Goal: Task Accomplishment & Management: Manage account settings

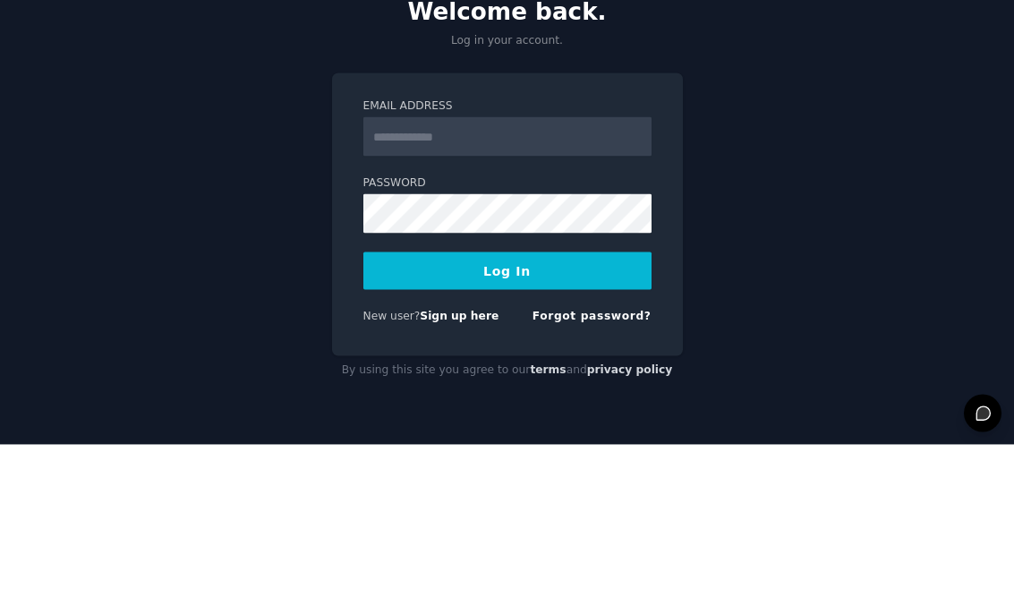
scroll to position [26, 0]
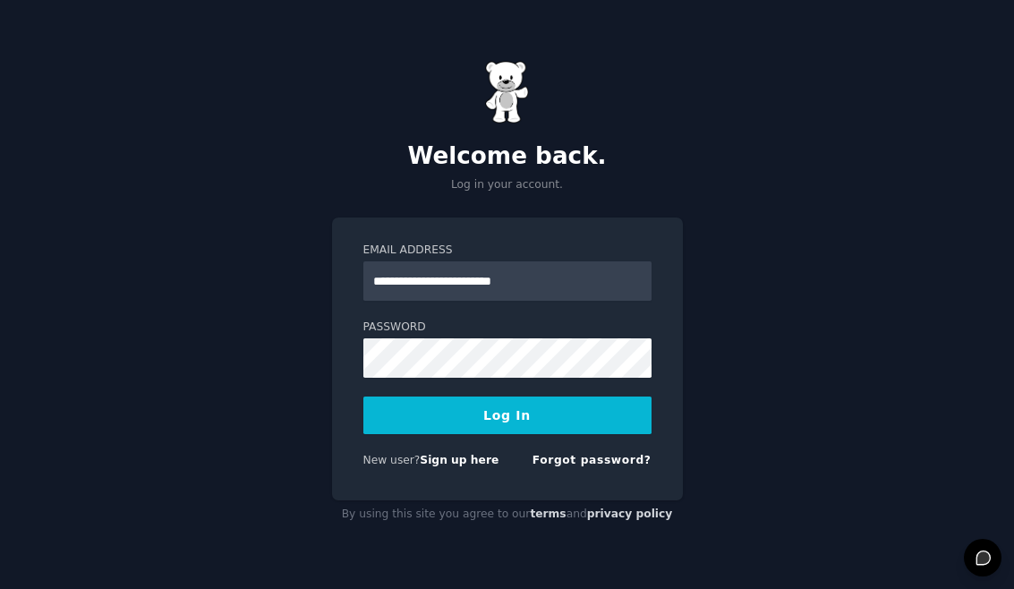
type input "**********"
click at [507, 402] on button "Log In" at bounding box center [507, 416] width 288 height 38
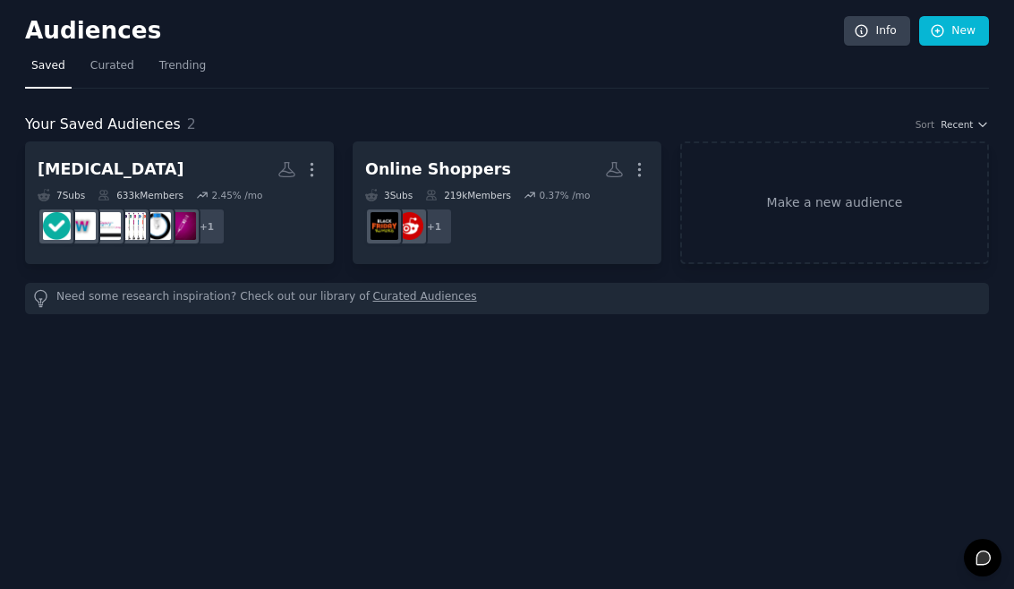
click at [826, 207] on link "Make a new audience" at bounding box center [834, 202] width 309 height 123
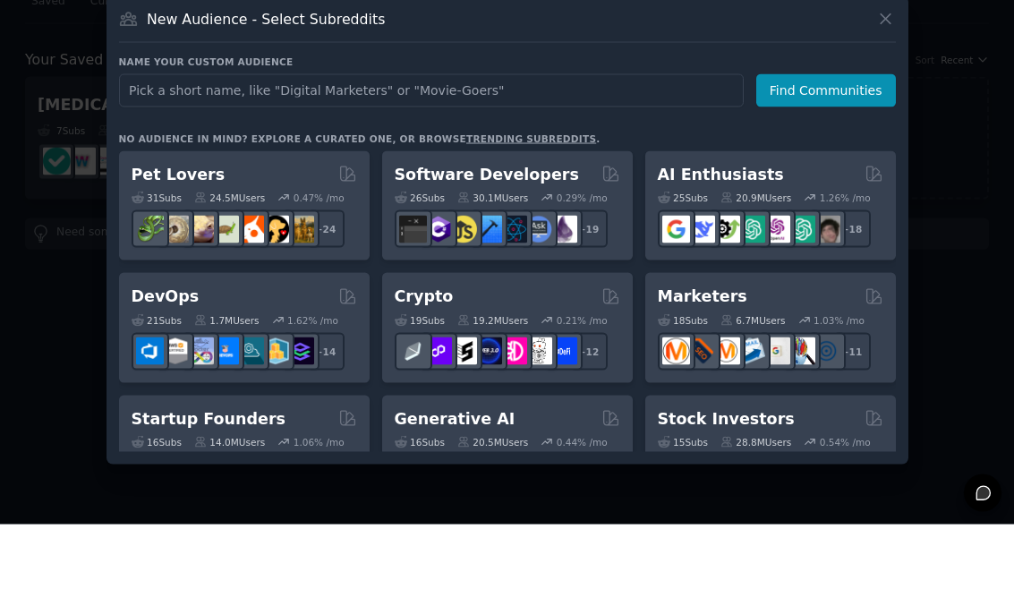
scroll to position [26, 0]
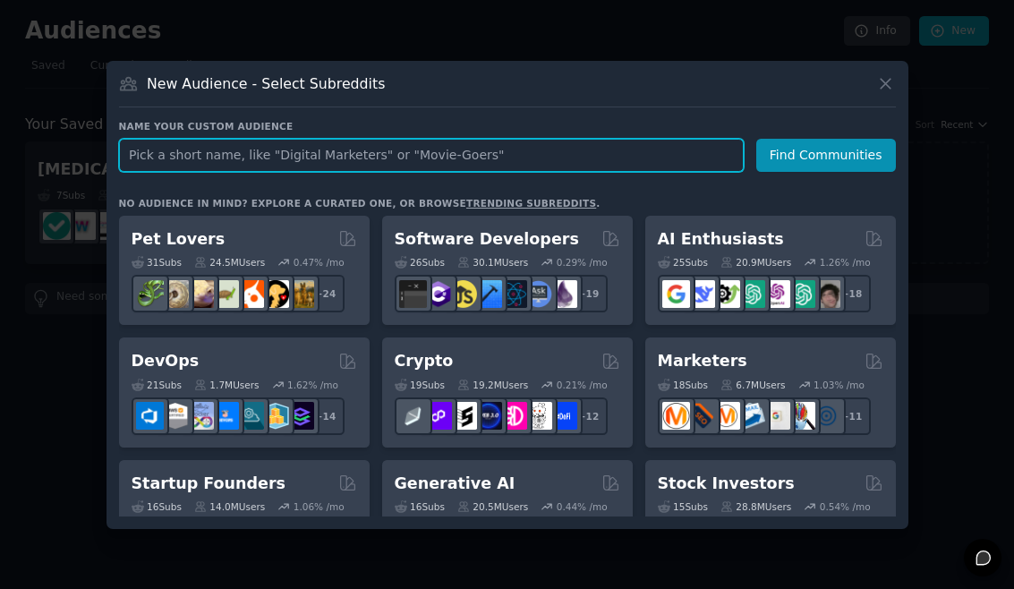
click at [158, 162] on input "text" at bounding box center [431, 155] width 625 height 33
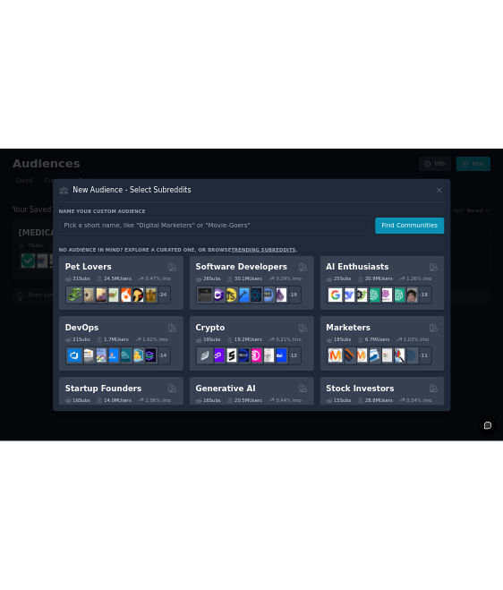
scroll to position [0, 0]
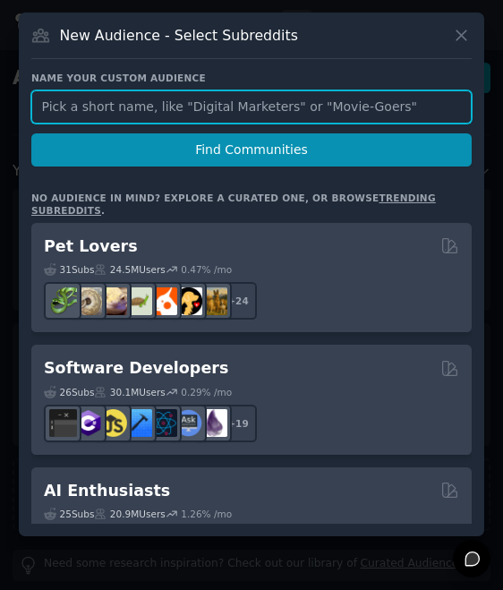
click at [277, 109] on input "text" at bounding box center [251, 106] width 440 height 33
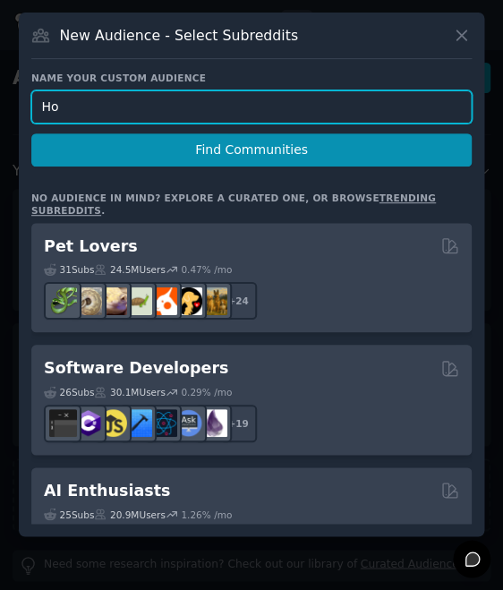
type input "H"
type input "DMS Users"
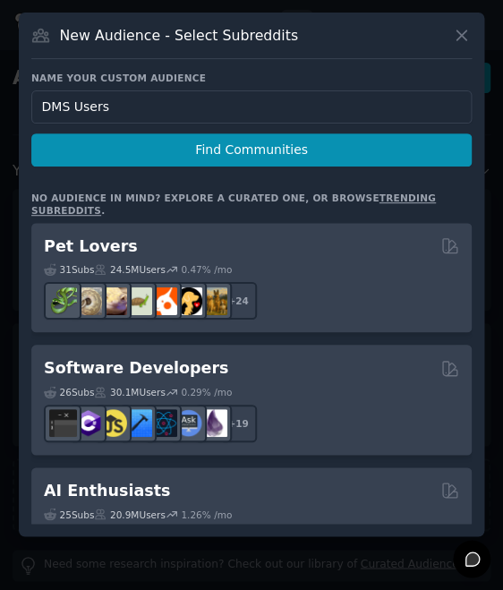
click at [328, 149] on button "Find Communities" at bounding box center [251, 149] width 440 height 33
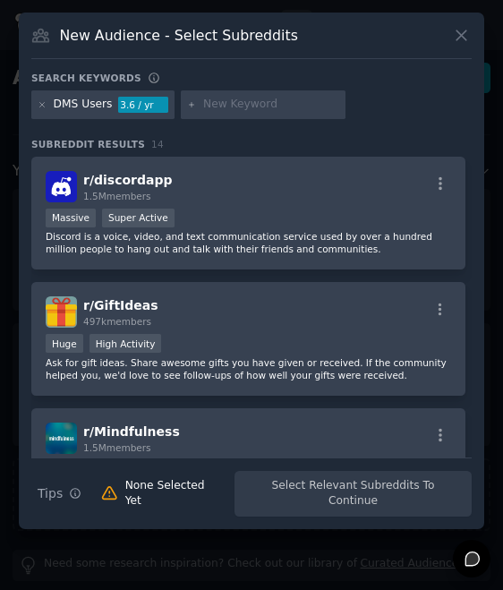
click at [94, 119] on div "DMS Users 3.6 / yr" at bounding box center [102, 104] width 143 height 29
click at [43, 110] on icon at bounding box center [43, 105] width 10 height 10
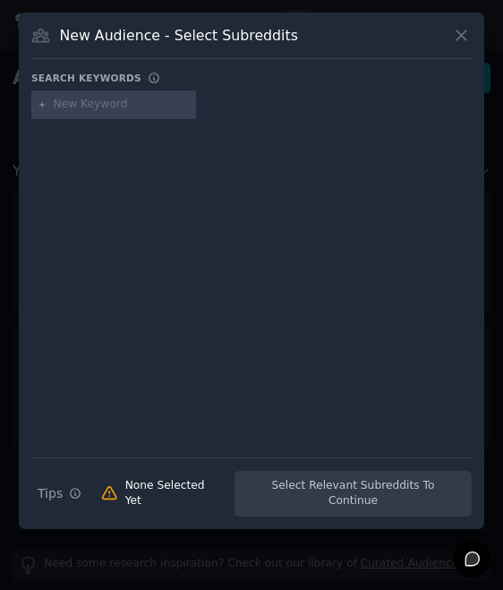
click at [108, 113] on input "text" at bounding box center [122, 105] width 136 height 16
type input "Document management"
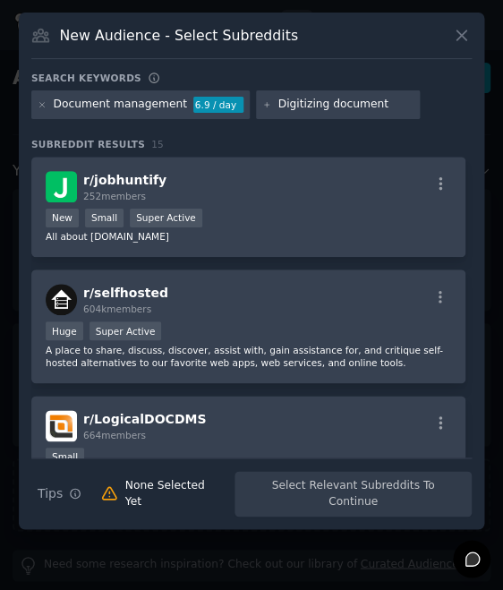
type input "Digitizing documents"
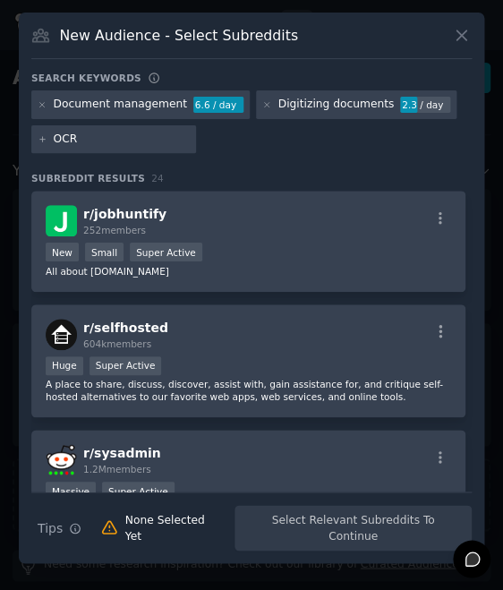
type input "OCR"
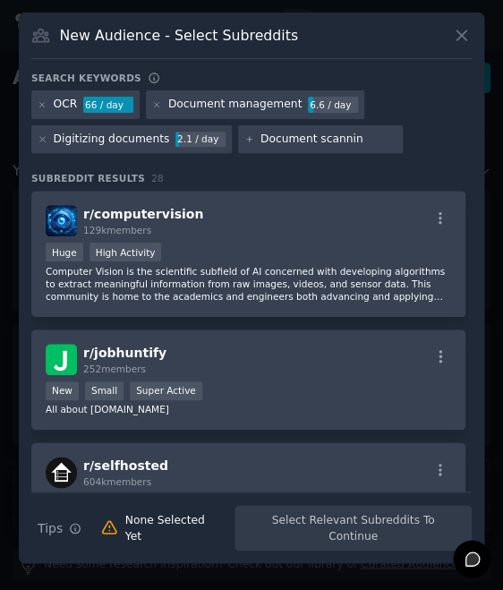
type input "Document scanning"
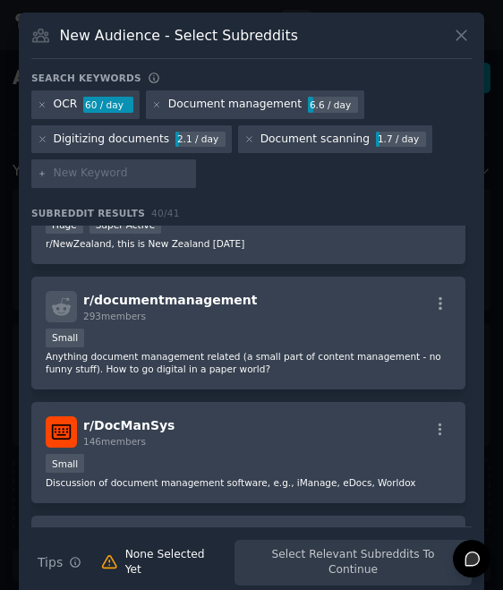
scroll to position [1249, 0]
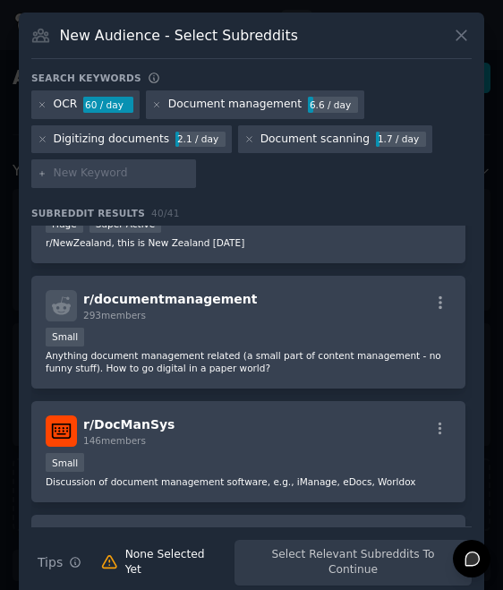
click at [439, 307] on icon "button" at bounding box center [441, 302] width 4 height 13
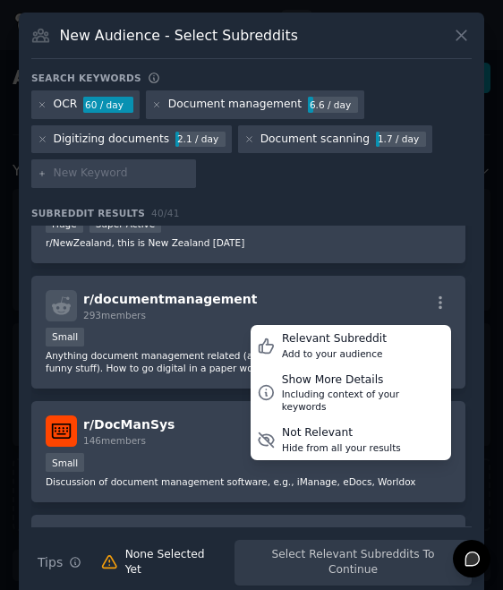
click at [380, 336] on div "Relevant Subreddit Add to your audience" at bounding box center [351, 345] width 201 height 41
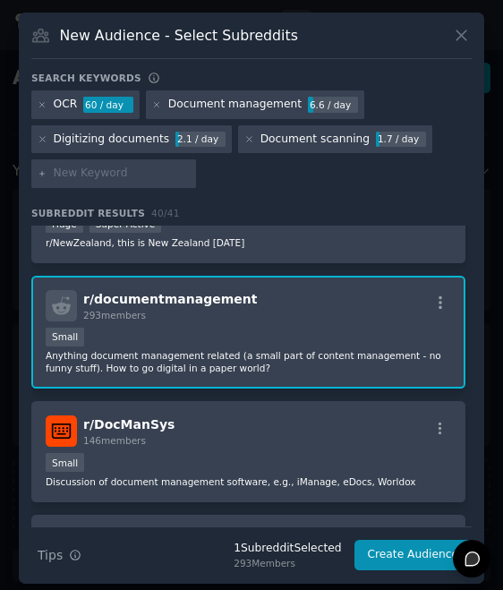
click at [435, 441] on div at bounding box center [441, 431] width 22 height 21
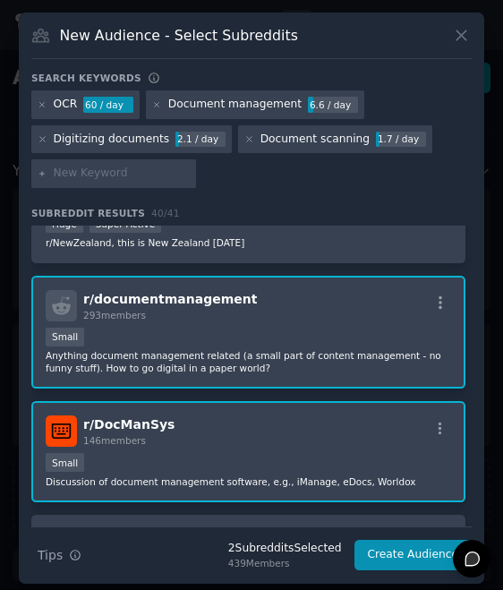
click at [441, 431] on icon "button" at bounding box center [440, 429] width 16 height 16
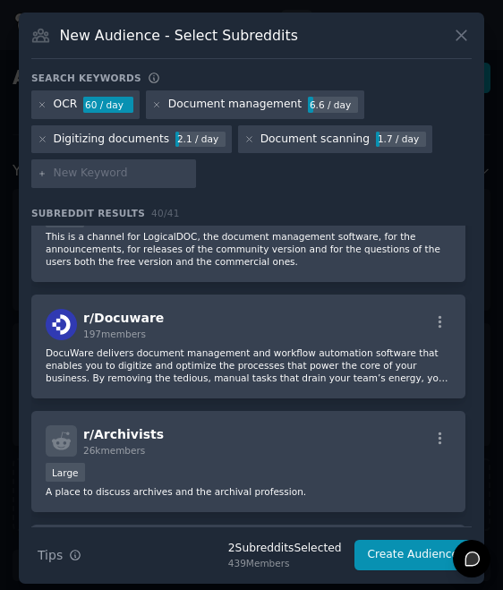
scroll to position [1952, 0]
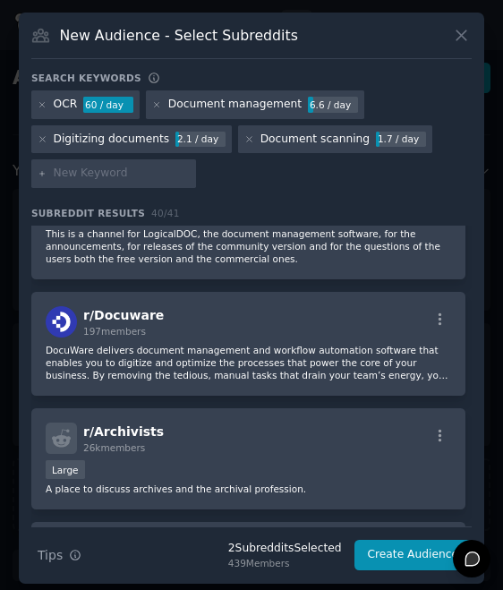
click at [448, 312] on icon "button" at bounding box center [440, 319] width 16 height 16
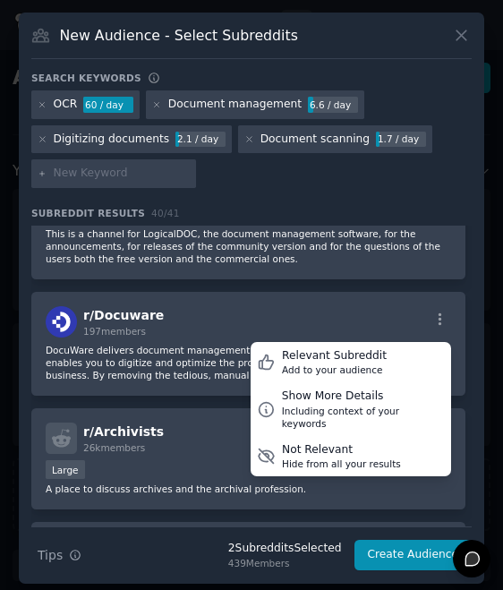
click at [389, 355] on div "Relevant Subreddit Add to your audience" at bounding box center [351, 362] width 201 height 41
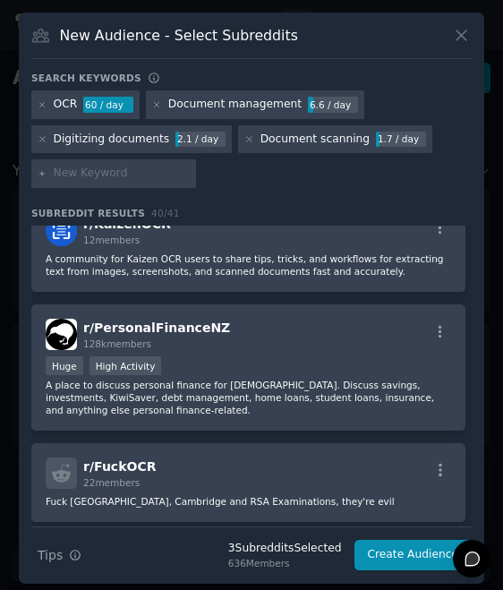
scroll to position [2493, 0]
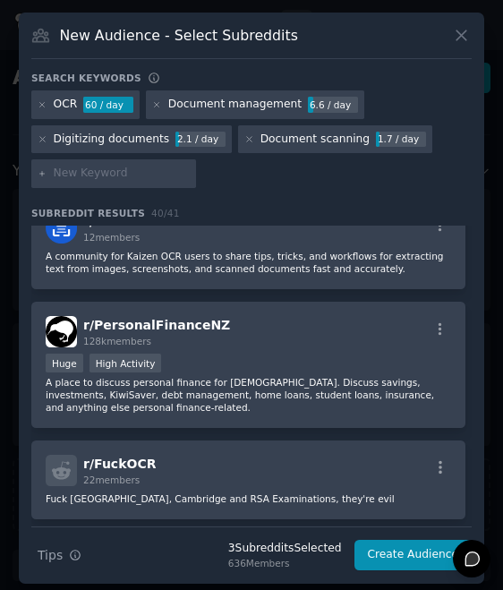
click at [436, 336] on icon "button" at bounding box center [440, 329] width 16 height 16
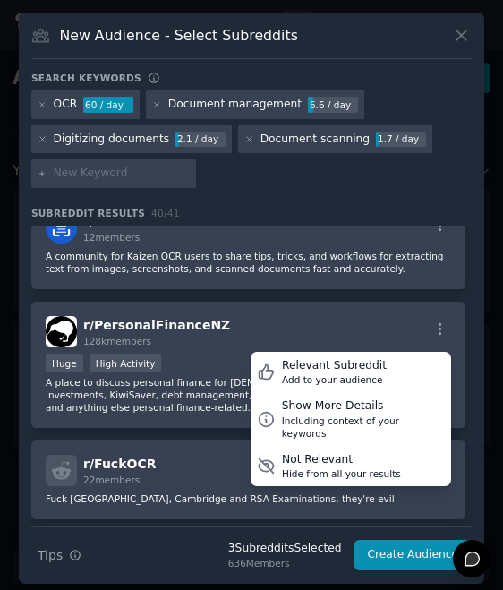
click at [365, 375] on div "Add to your audience" at bounding box center [334, 379] width 105 height 13
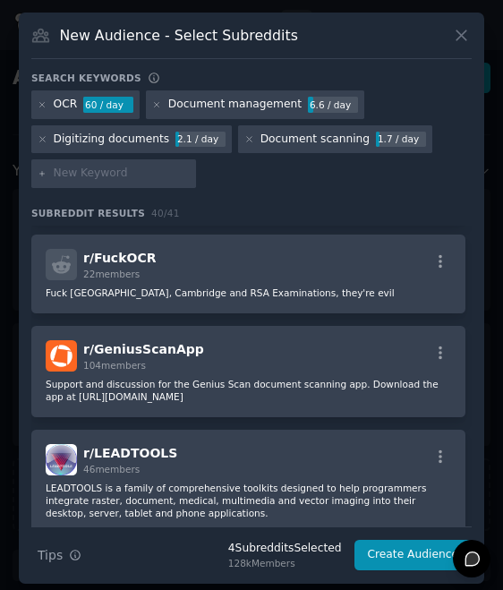
scroll to position [2701, 0]
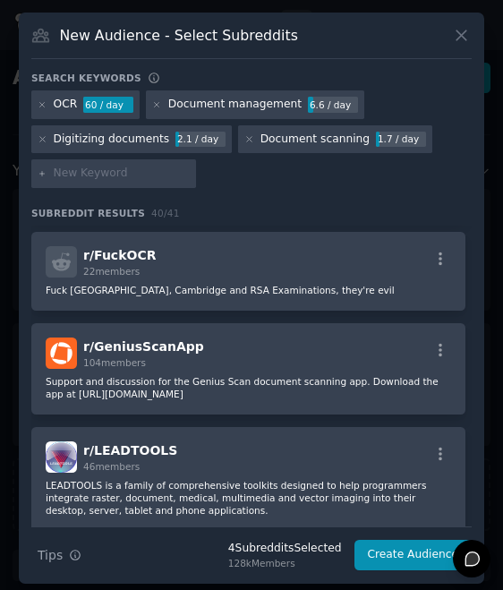
click at [337, 370] on div "r/ GeniusScanApp 104 members Support and discussion for the Genius Scan documen…" at bounding box center [248, 368] width 434 height 91
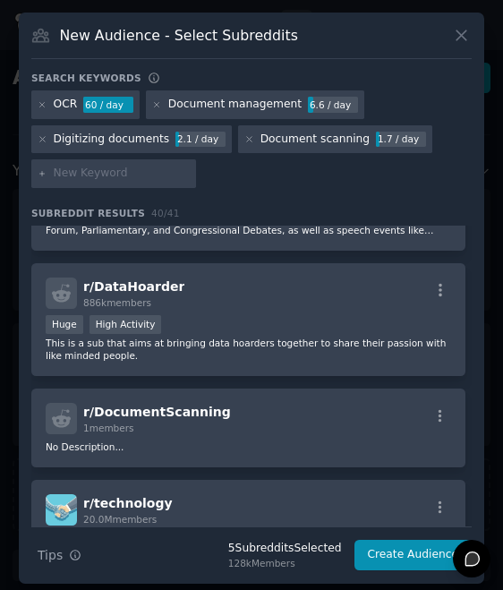
scroll to position [3238, 0]
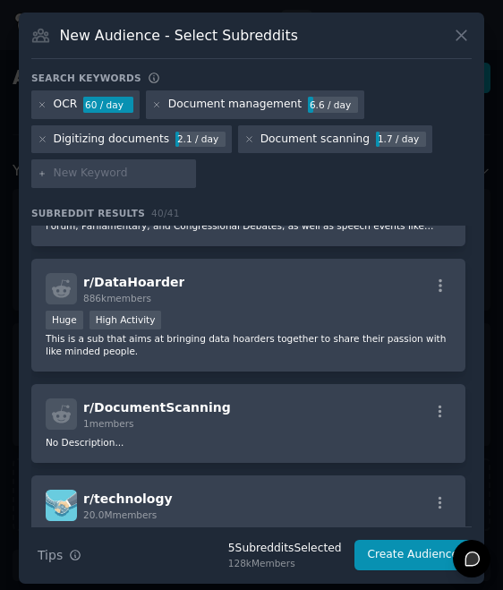
click at [329, 328] on div "Huge High Activity" at bounding box center [248, 322] width 405 height 22
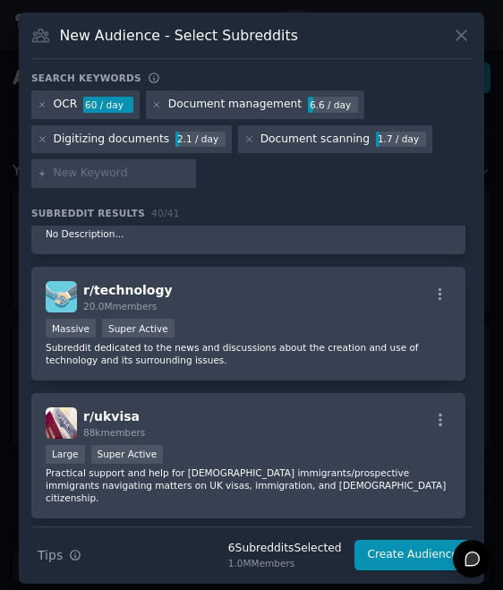
scroll to position [3459, 0]
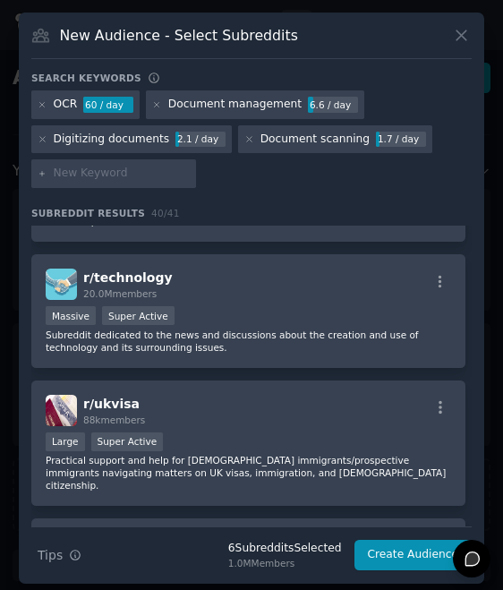
click at [312, 318] on div "Massive Super Active" at bounding box center [248, 317] width 405 height 22
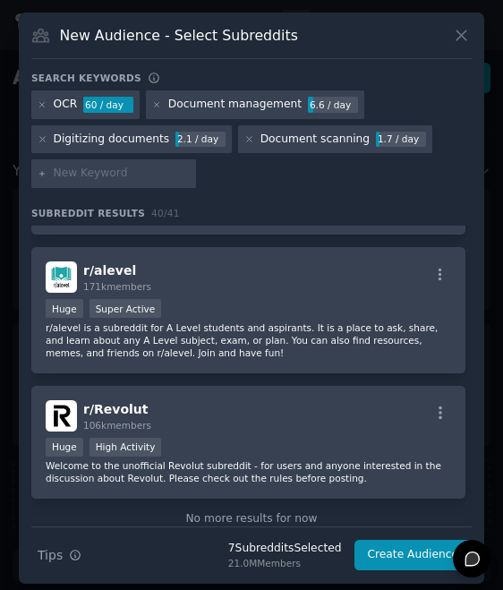
scroll to position [4464, 0]
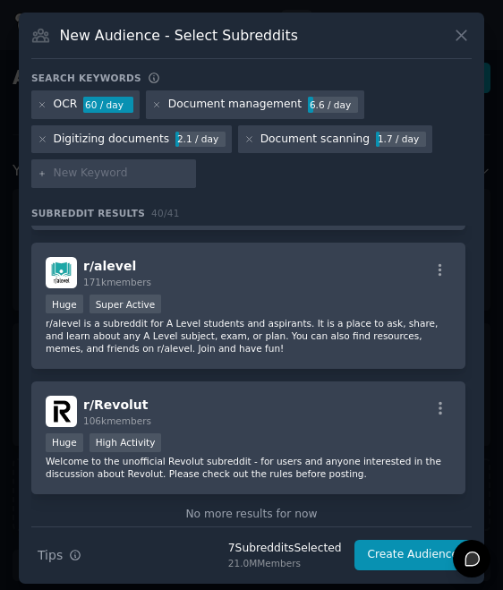
click at [399, 551] on button "Create Audience" at bounding box center [413, 555] width 118 height 30
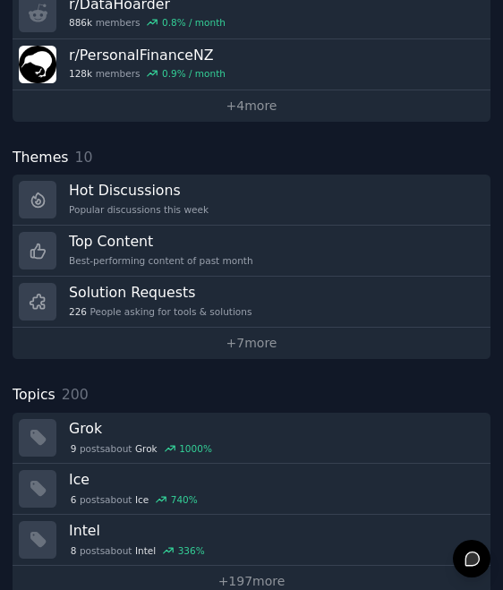
click at [334, 187] on link "Hot Discussions Popular discussions this week" at bounding box center [252, 200] width 478 height 51
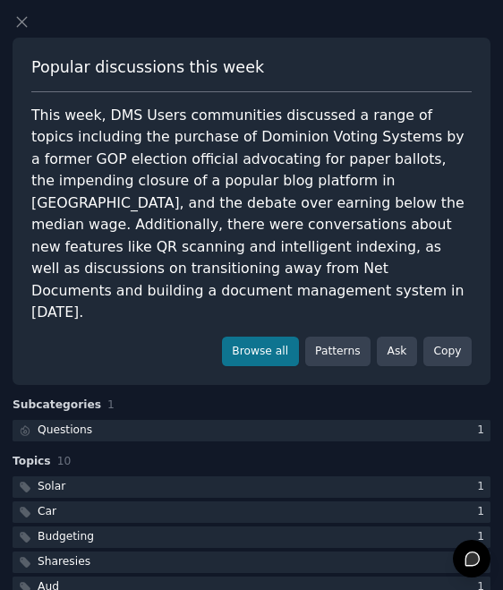
click at [33, 27] on div at bounding box center [249, 22] width 472 height 19
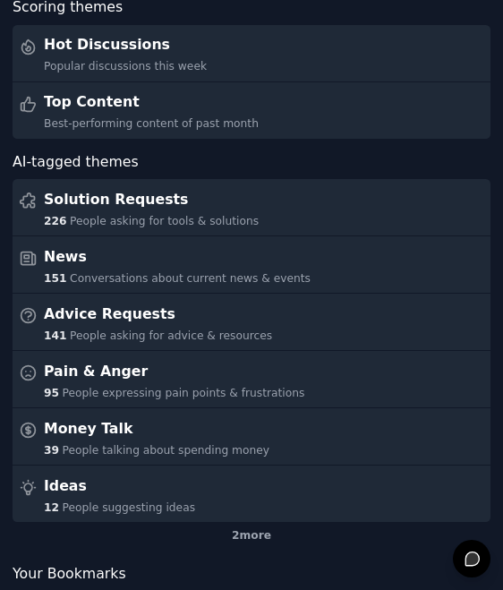
click at [335, 115] on link "Top Content Best-performing content of past month" at bounding box center [252, 110] width 478 height 56
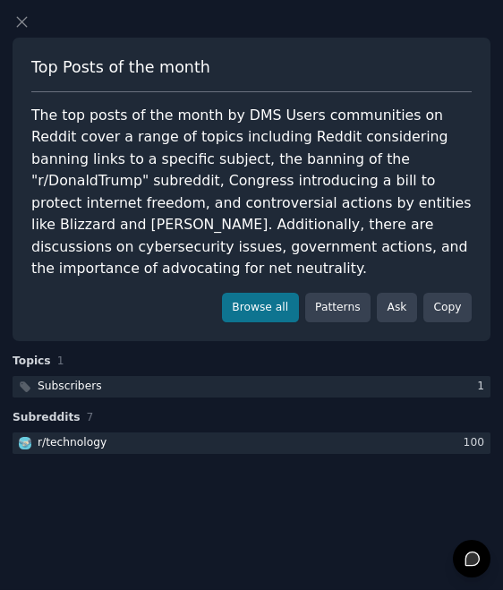
scroll to position [18, 0]
click at [28, 24] on icon at bounding box center [22, 22] width 19 height 19
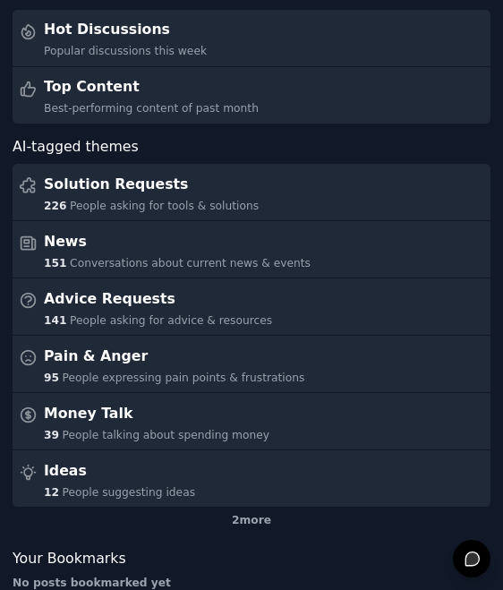
scroll to position [173, 0]
click at [341, 345] on link "Pain & Anger 95 People expressing pain points & frustrations" at bounding box center [252, 364] width 478 height 56
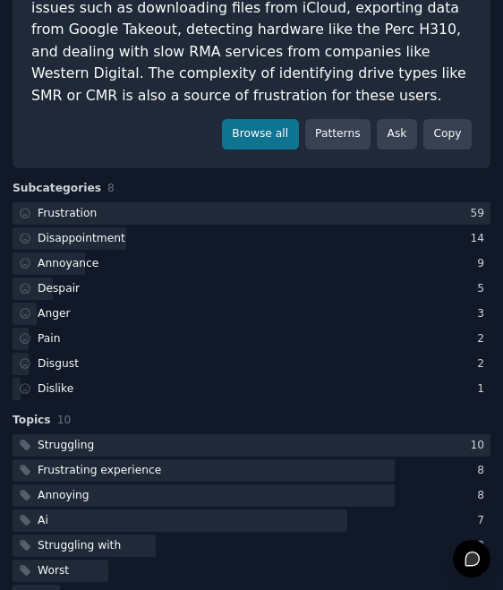
scroll to position [191, 0]
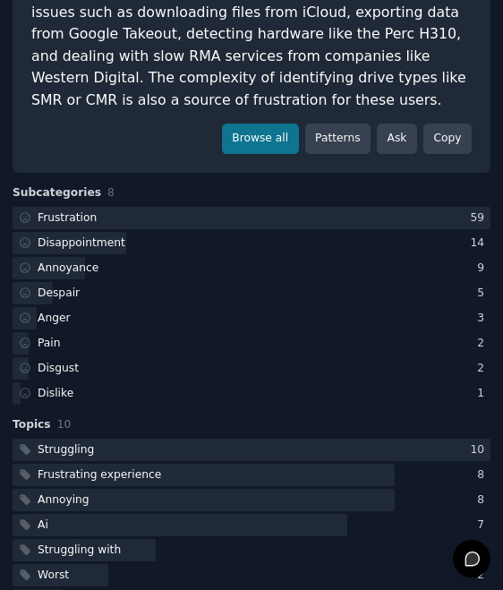
click at [309, 210] on div at bounding box center [252, 218] width 478 height 22
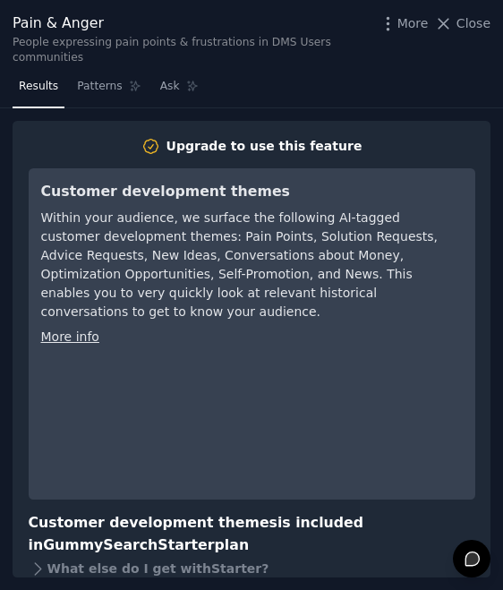
click at [107, 89] on span "Patterns" at bounding box center [99, 87] width 45 height 16
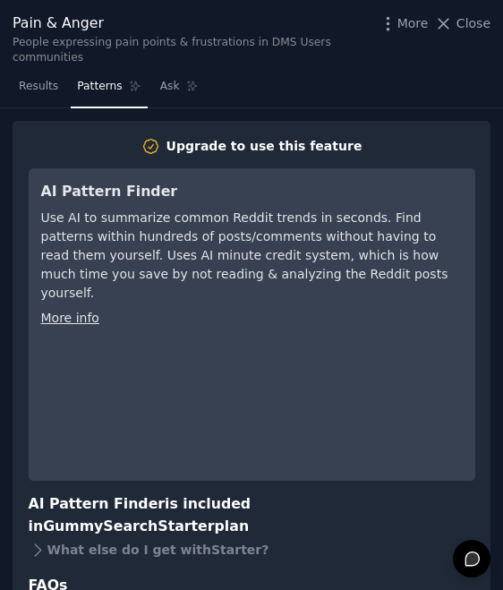
click at [472, 19] on span "Close" at bounding box center [474, 23] width 34 height 19
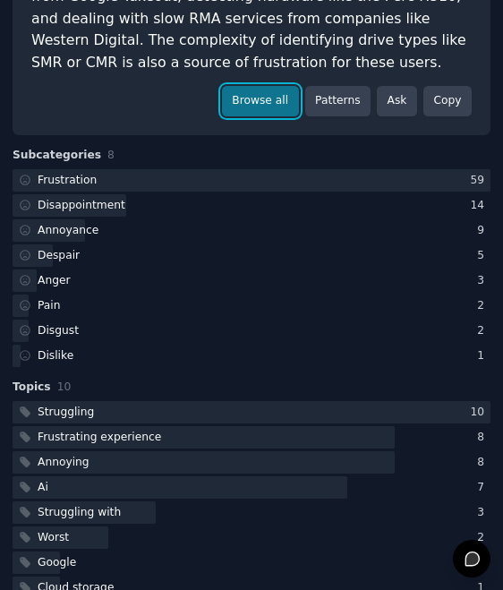
scroll to position [239, 0]
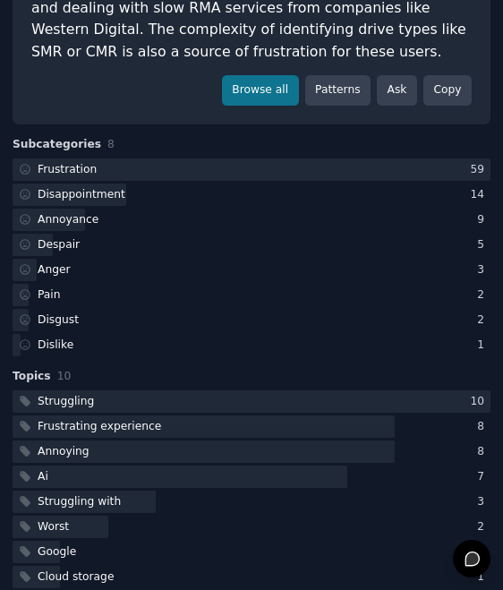
click at [421, 164] on div at bounding box center [252, 169] width 478 height 22
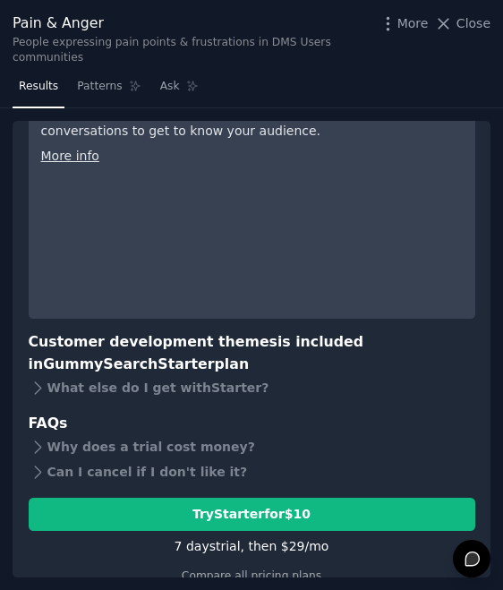
scroll to position [180, 0]
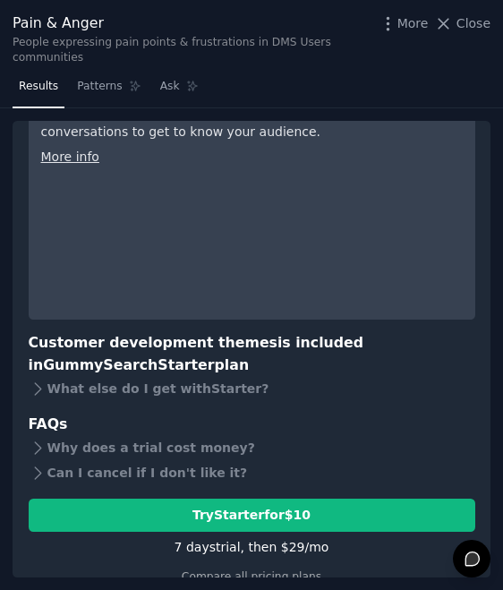
click at [285, 557] on div "Compare all pricing plans" at bounding box center [252, 571] width 447 height 29
click at [270, 570] on link "Compare all pricing plans" at bounding box center [252, 576] width 140 height 13
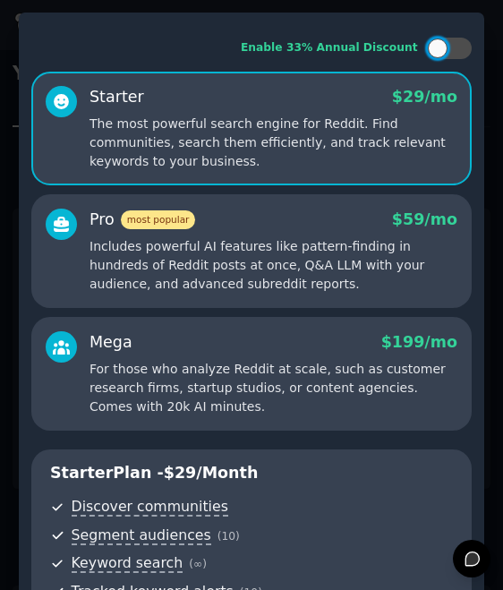
click at [444, 41] on div at bounding box center [438, 48] width 20 height 20
click at [443, 47] on icon at bounding box center [439, 49] width 10 height 10
checkbox input "false"
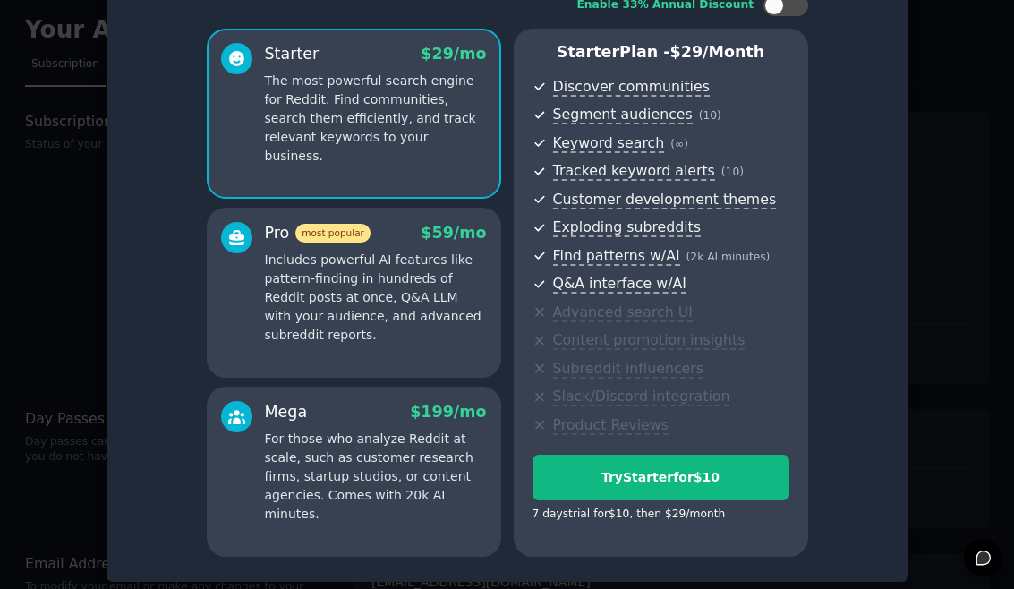
scroll to position [42, 0]
click at [59, 208] on div at bounding box center [507, 294] width 1014 height 589
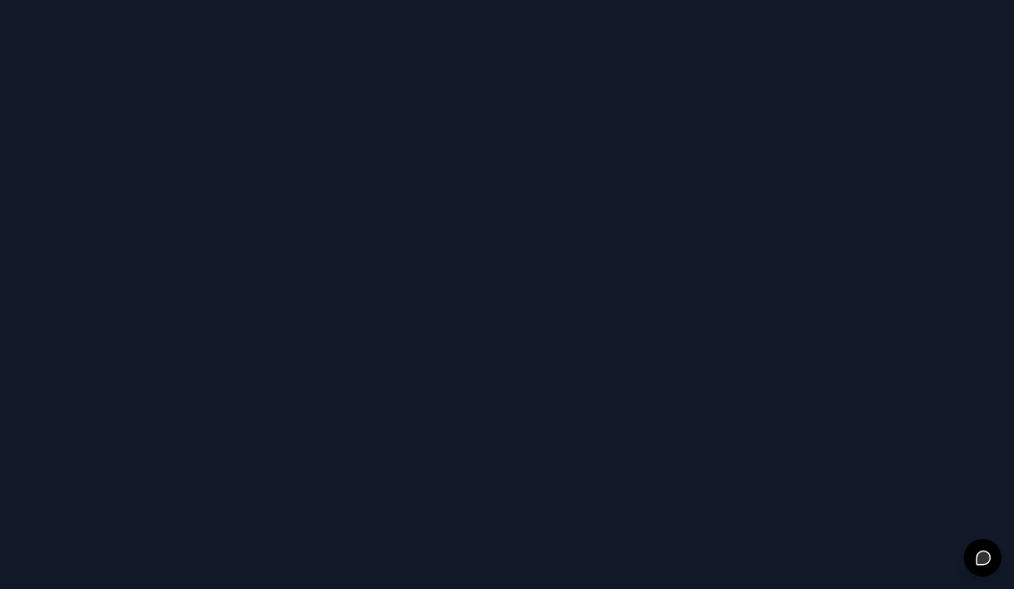
scroll to position [22, 0]
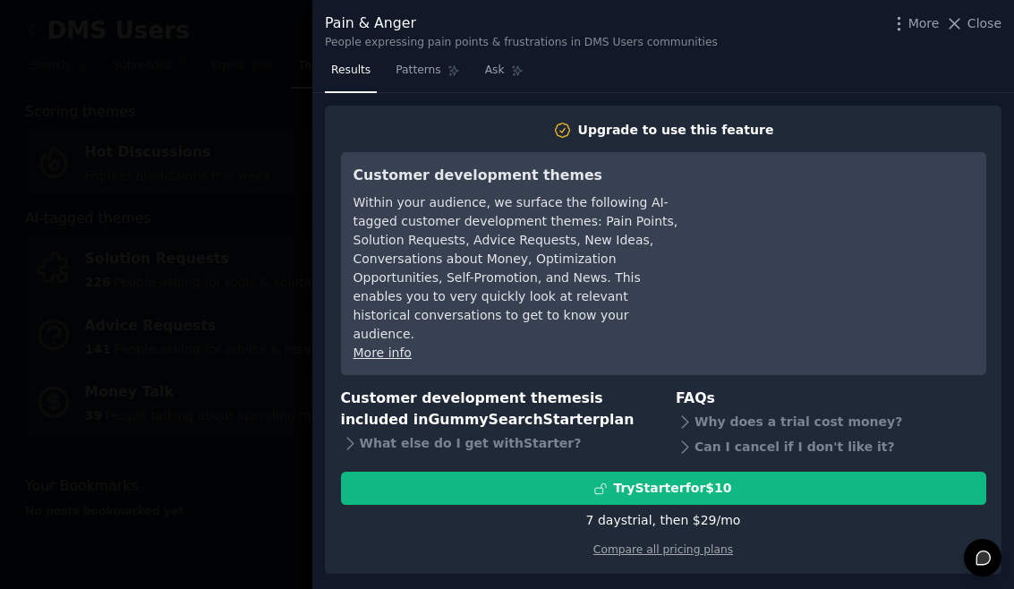
click at [502, 24] on span "Close" at bounding box center [985, 23] width 34 height 19
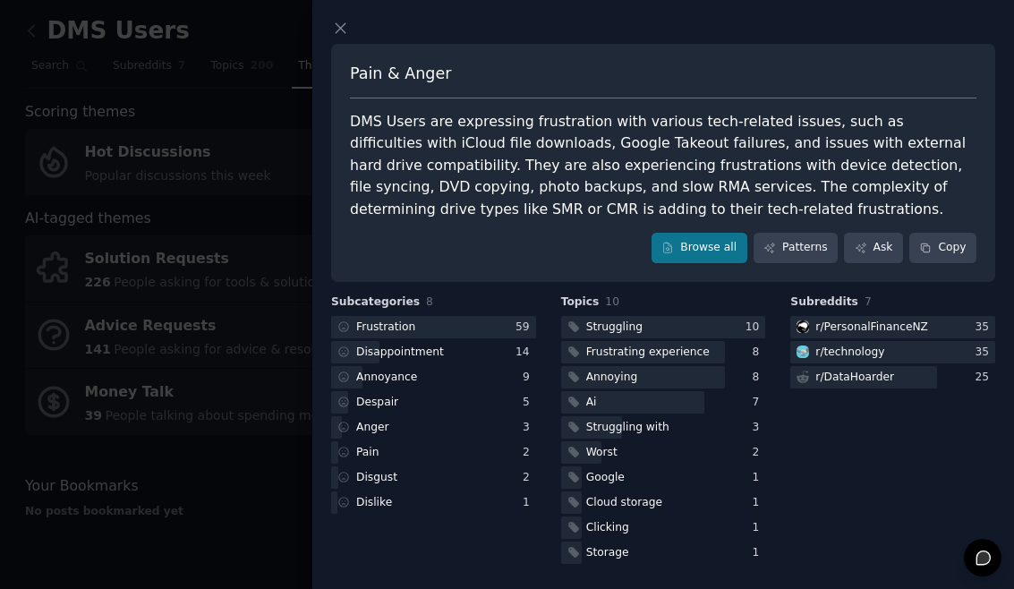
click at [337, 26] on icon at bounding box center [340, 28] width 19 height 19
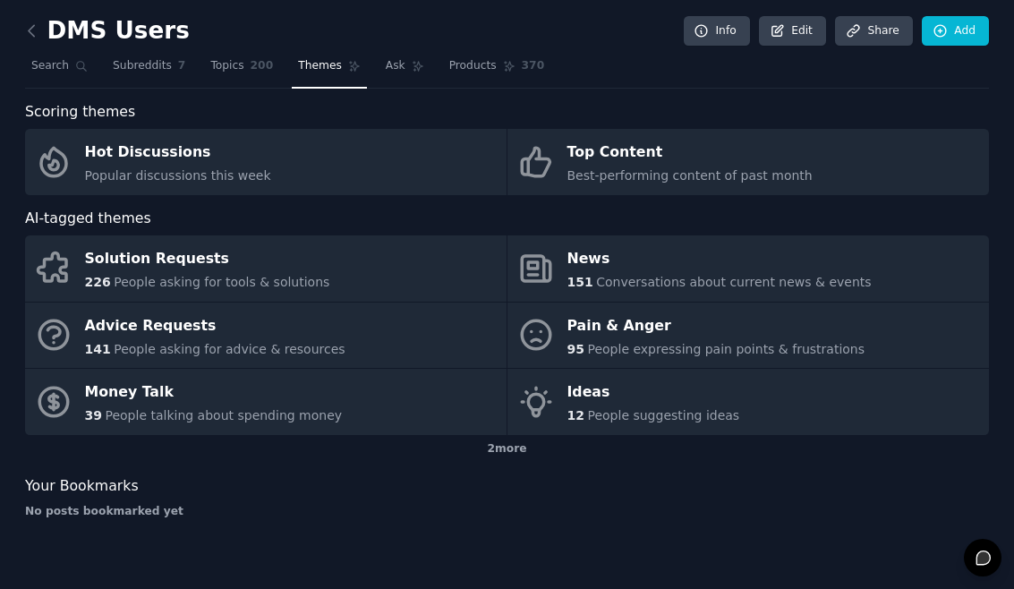
click at [502, 377] on link "Ideas 12 People suggesting ideas" at bounding box center [749, 402] width 482 height 66
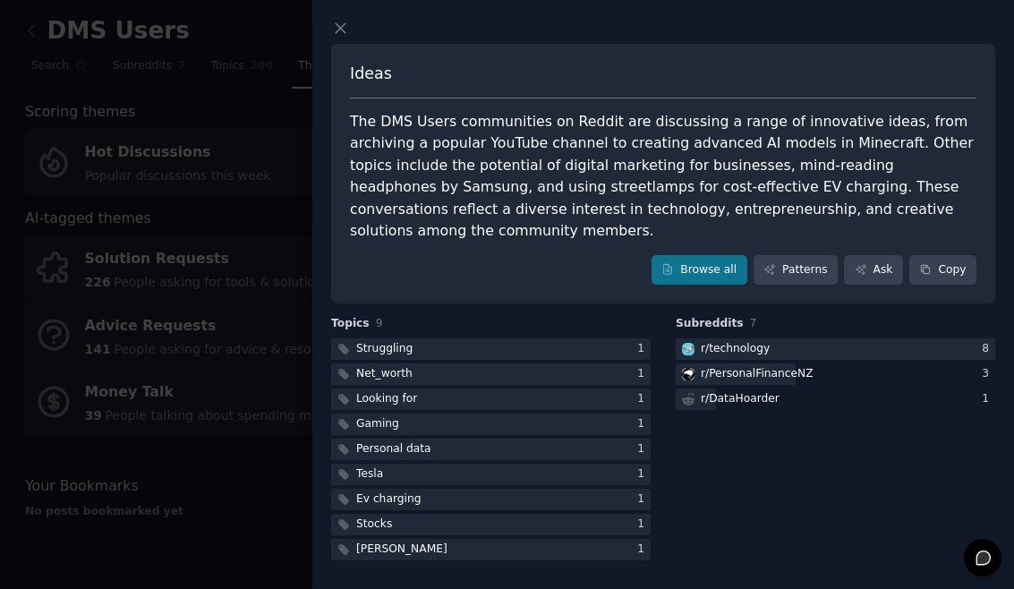
click at [336, 25] on icon at bounding box center [340, 28] width 19 height 19
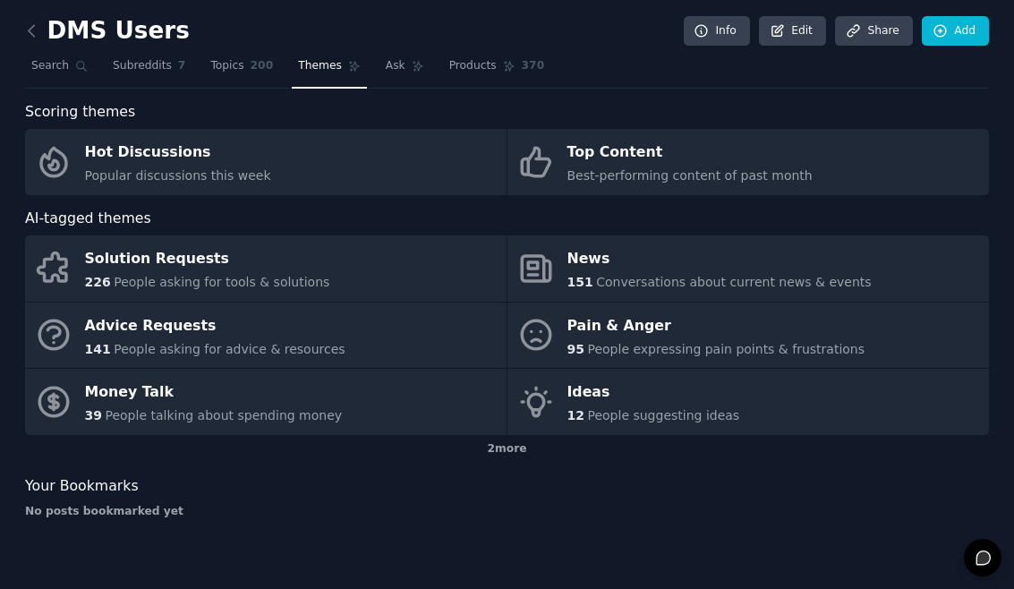
click at [137, 58] on span "Subreddits" at bounding box center [142, 66] width 59 height 16
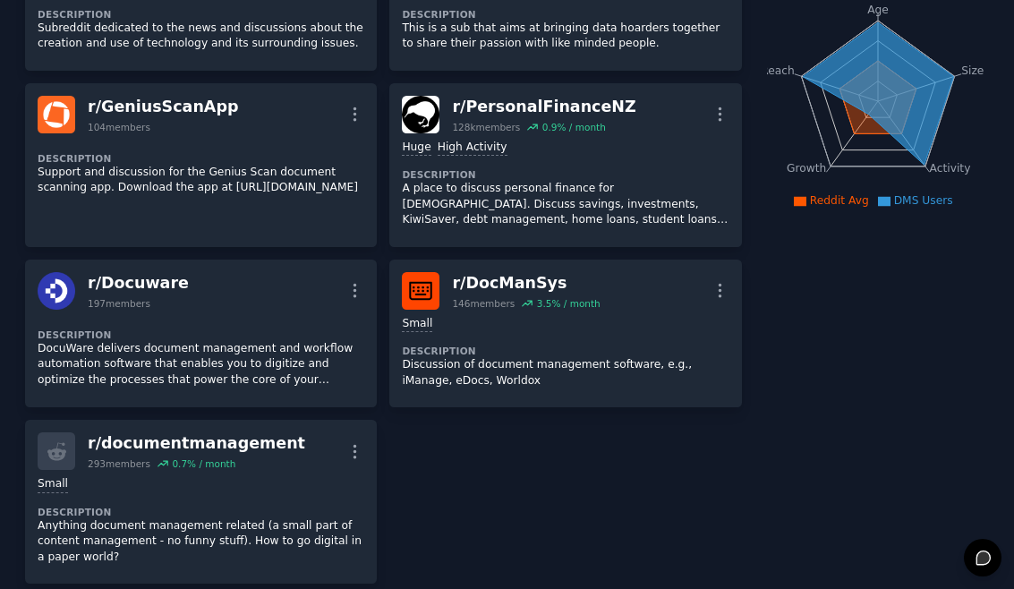
scroll to position [210, 0]
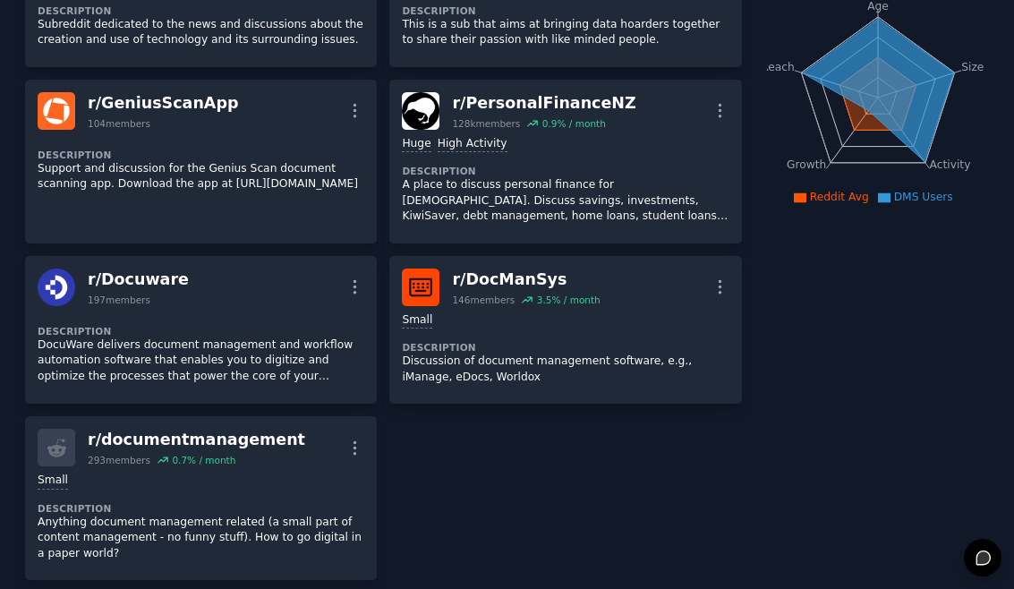
click at [502, 354] on p "Discussion of document management software, e.g., iManage, eDocs, Worldox" at bounding box center [565, 369] width 327 height 31
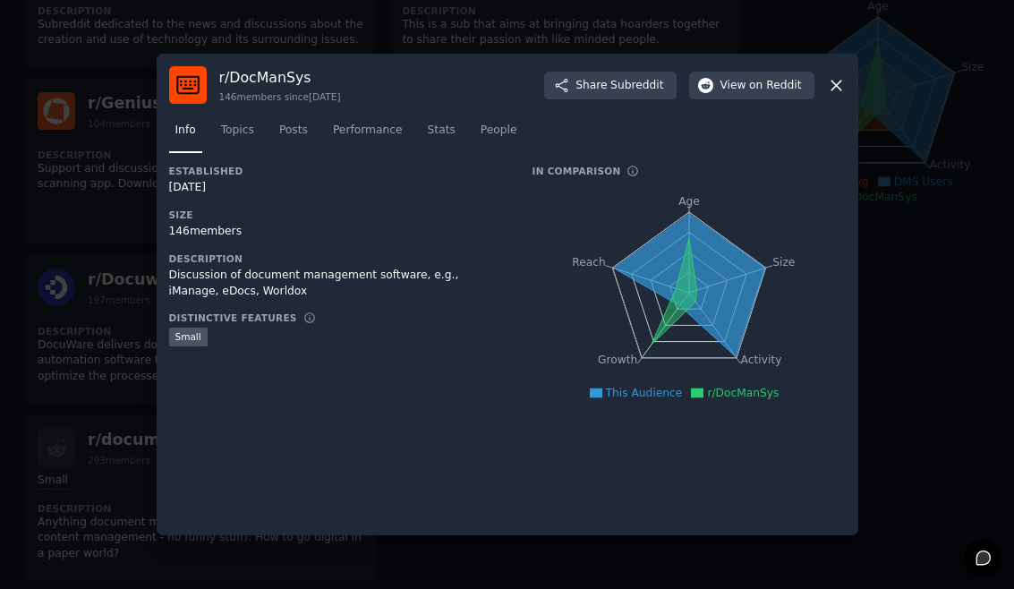
click at [238, 151] on link "Topics" at bounding box center [238, 134] width 46 height 37
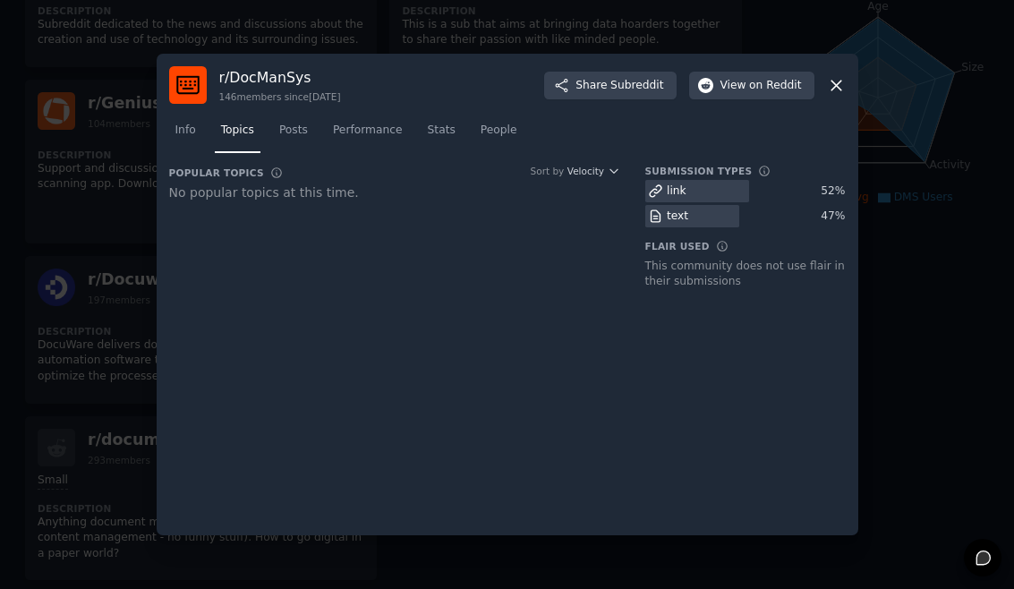
click at [302, 139] on span "Posts" at bounding box center [293, 131] width 29 height 16
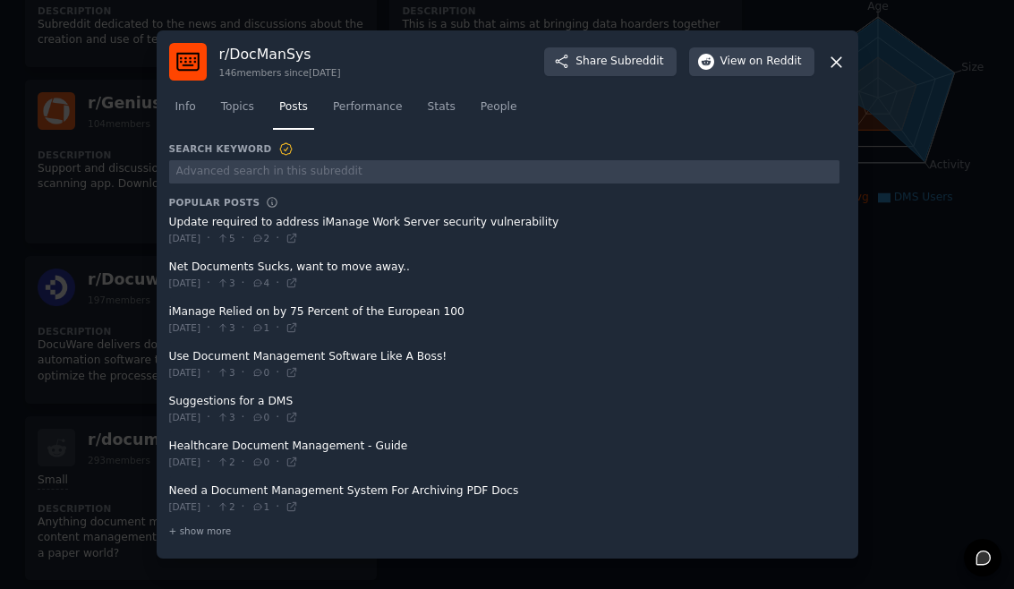
click at [502, 67] on icon at bounding box center [837, 62] width 10 height 10
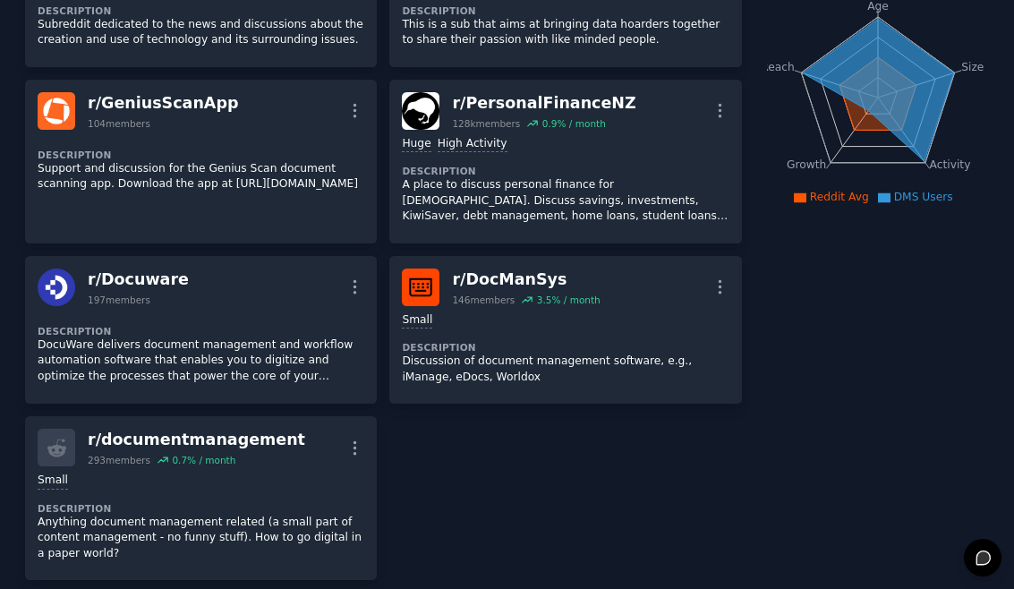
click at [169, 515] on p "Anything document management related (a small part of content management - no f…" at bounding box center [201, 538] width 327 height 47
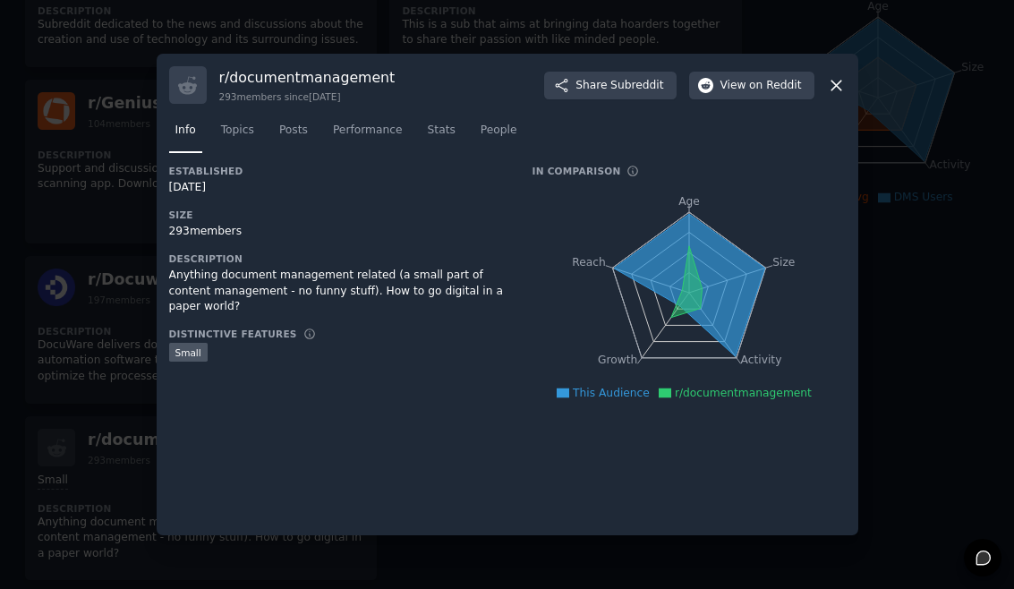
click at [236, 139] on span "Topics" at bounding box center [237, 131] width 33 height 16
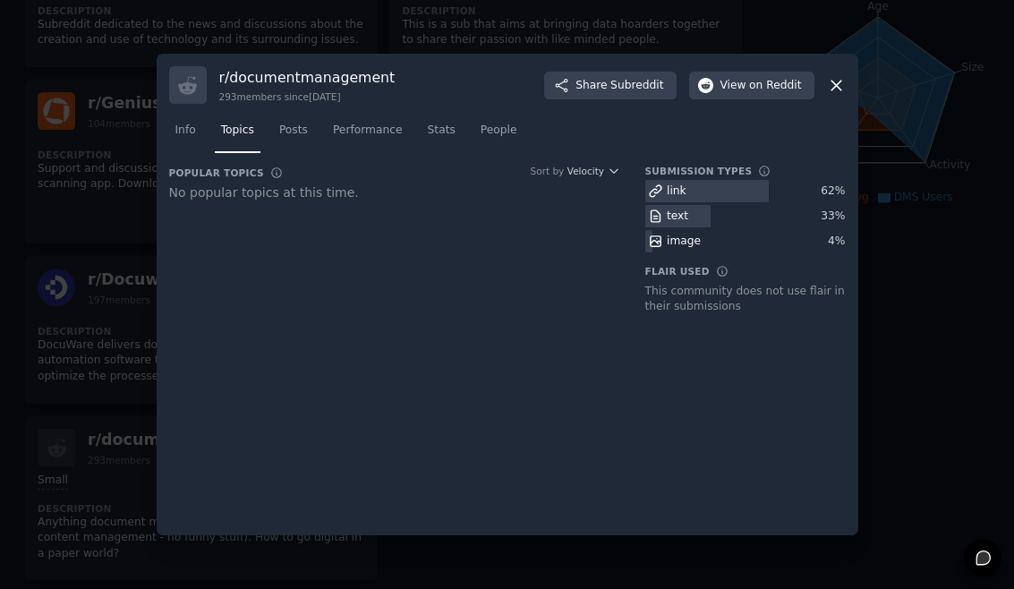
click at [295, 139] on span "Posts" at bounding box center [293, 131] width 29 height 16
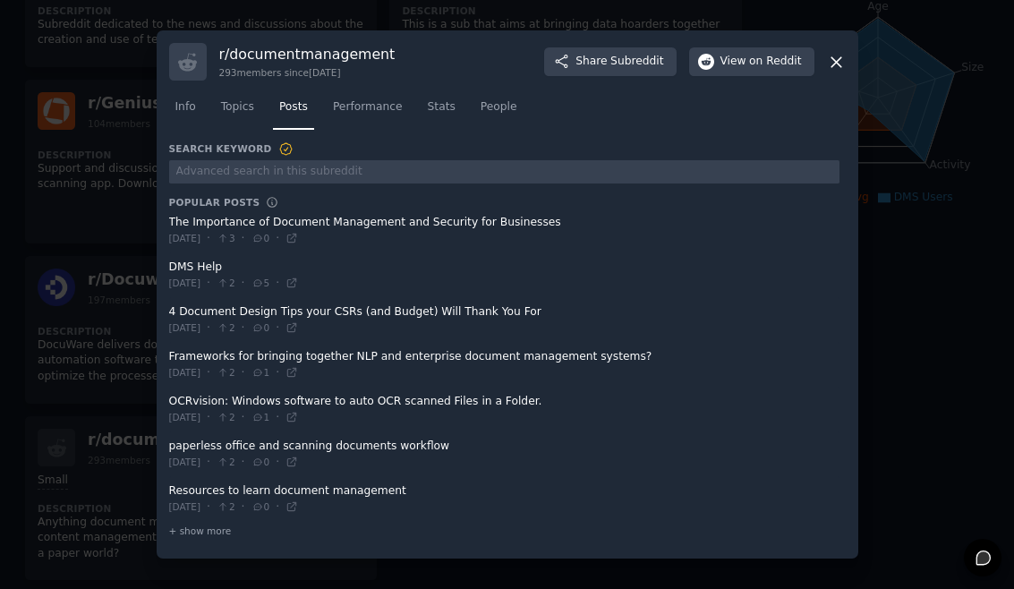
click at [502, 72] on icon at bounding box center [836, 62] width 19 height 19
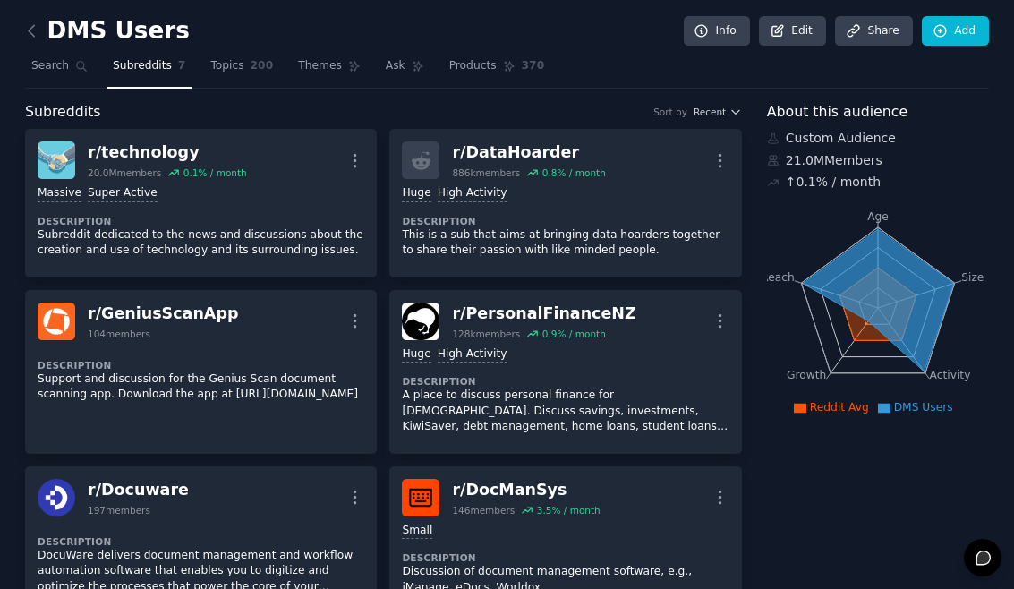
click at [235, 70] on span "Topics" at bounding box center [226, 66] width 33 height 16
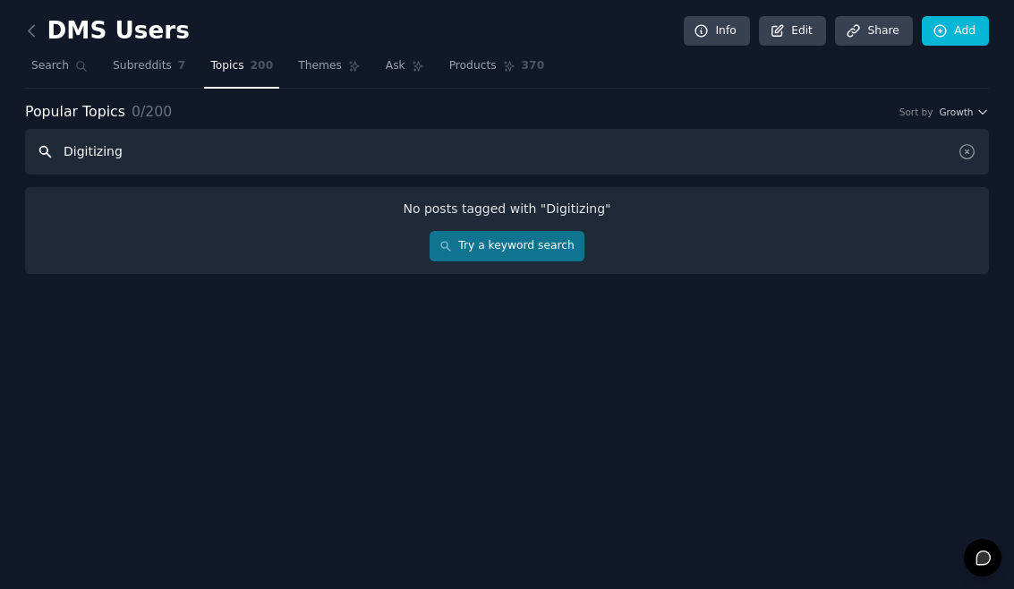
type input "Digitizing"
click at [502, 150] on icon at bounding box center [967, 151] width 19 height 19
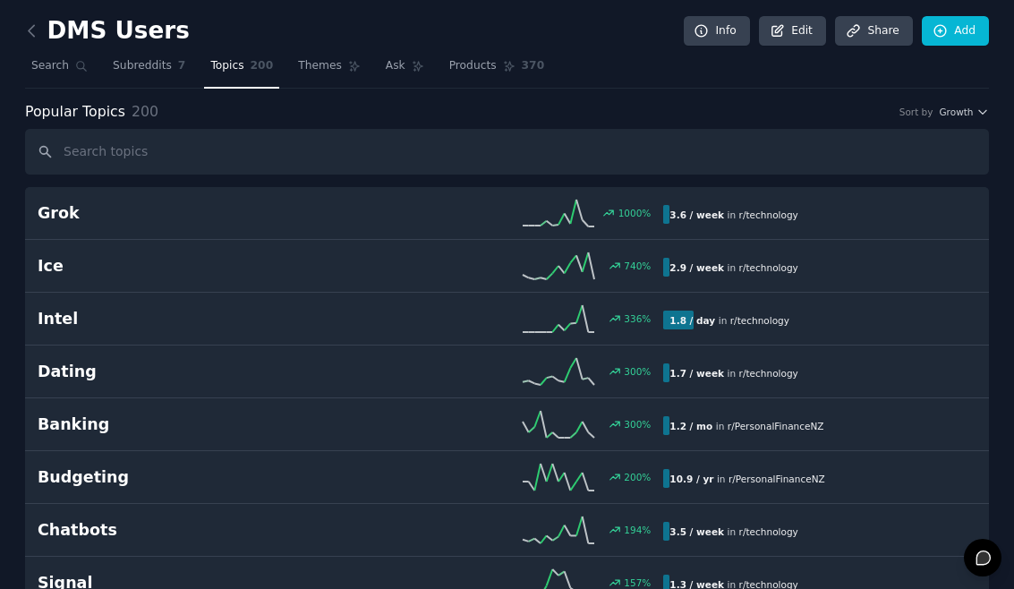
click at [132, 65] on span "Subreddits" at bounding box center [142, 66] width 59 height 16
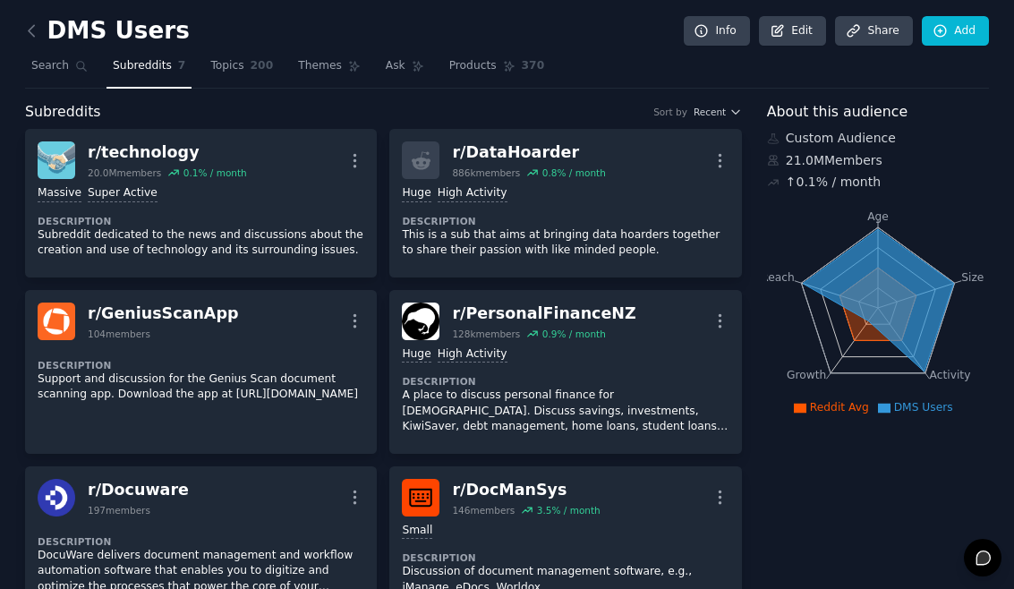
click at [502, 166] on icon "button" at bounding box center [720, 160] width 19 height 19
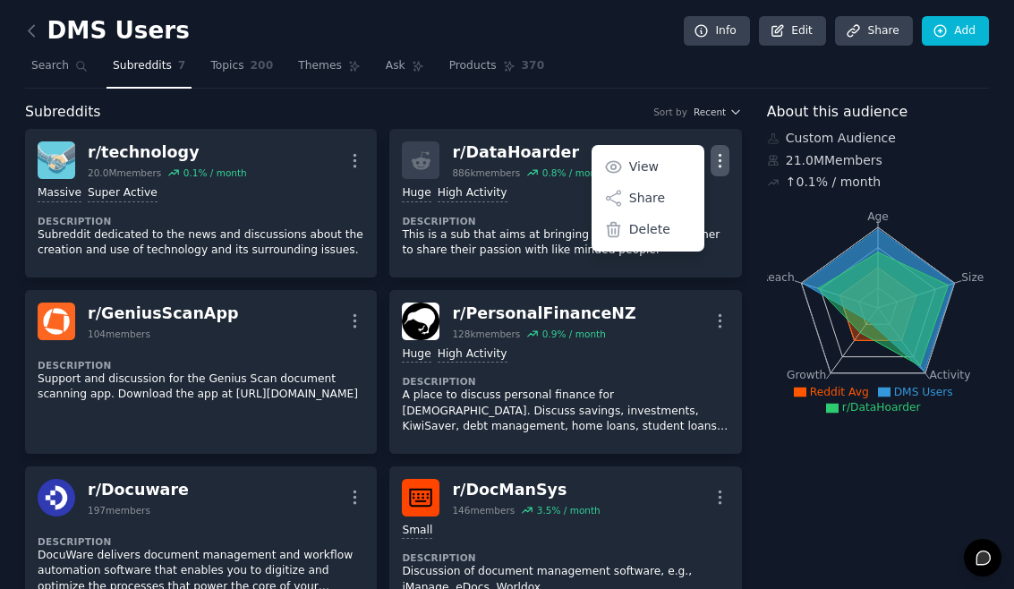
click at [502, 228] on p "Delete" at bounding box center [649, 229] width 41 height 19
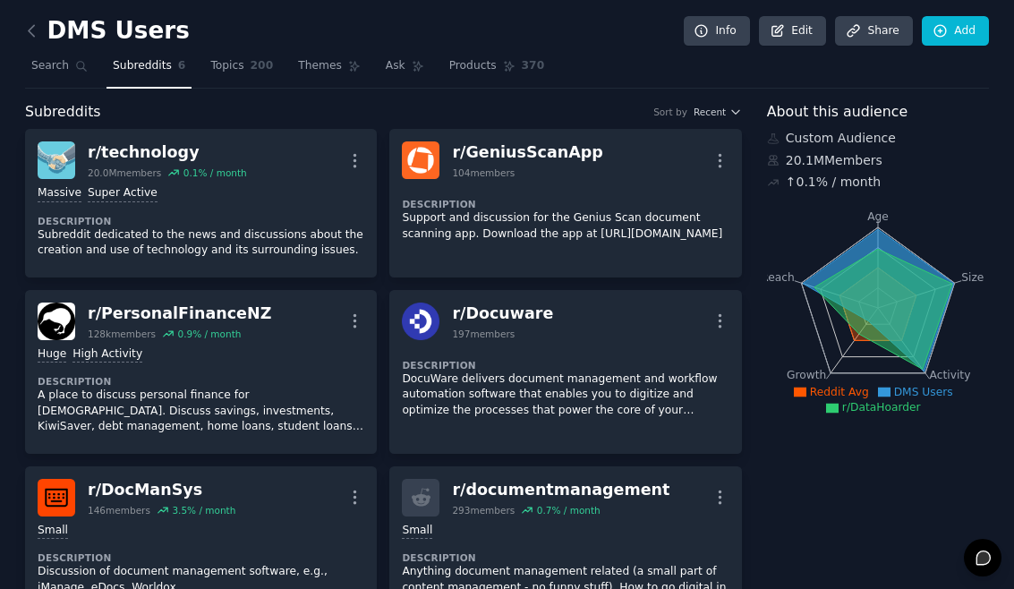
click at [32, 17] on link at bounding box center [36, 31] width 22 height 29
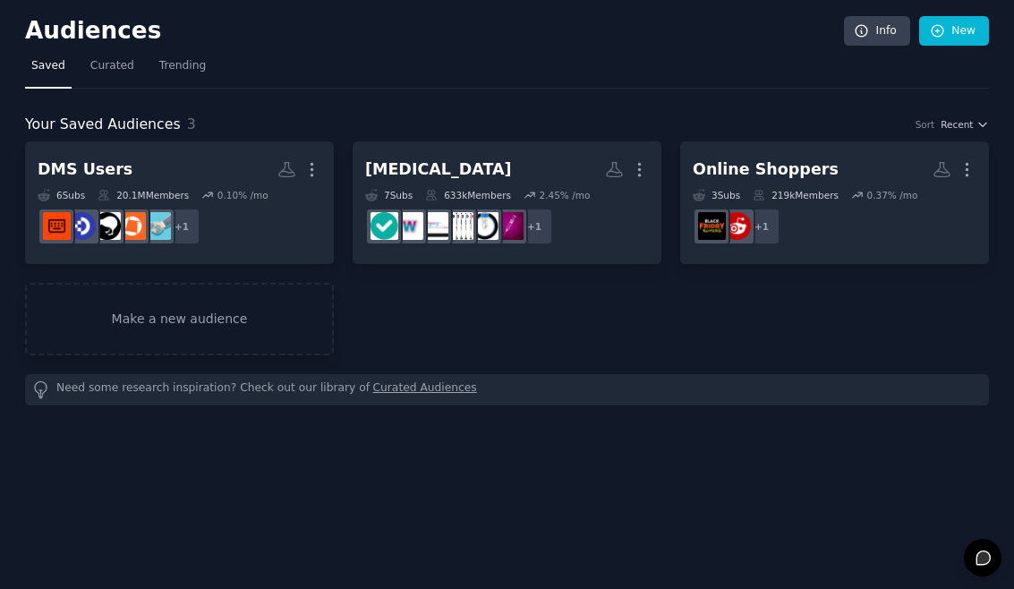
click at [308, 181] on button "More" at bounding box center [312, 169] width 19 height 31
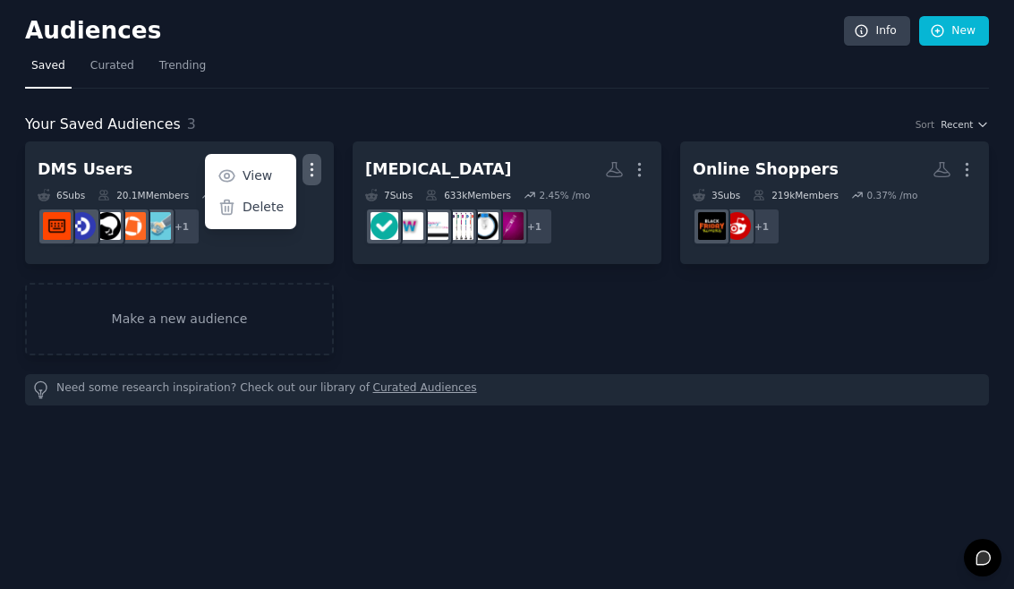
click at [231, 204] on icon at bounding box center [227, 207] width 19 height 19
click at [240, 214] on div "Delete" at bounding box center [251, 208] width 85 height 38
click at [232, 209] on icon at bounding box center [227, 208] width 13 height 14
click at [502, 322] on div "DMS Users More View Delete 6 Sub s 20.1M Members 0.10 % /mo + 1 [MEDICAL_DATA] …" at bounding box center [507, 248] width 964 height 214
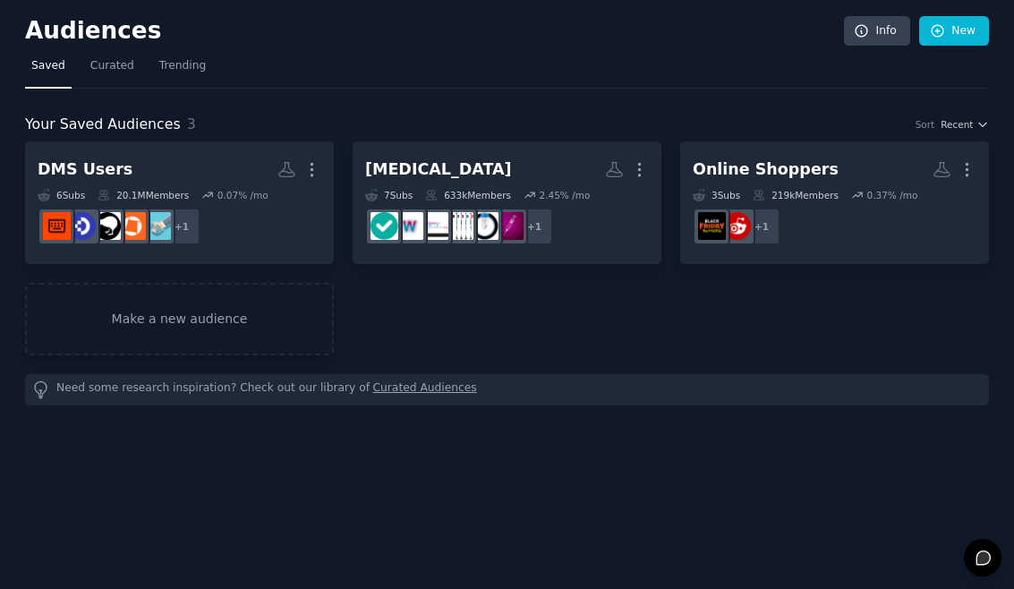
click at [310, 175] on icon "button" at bounding box center [312, 169] width 19 height 19
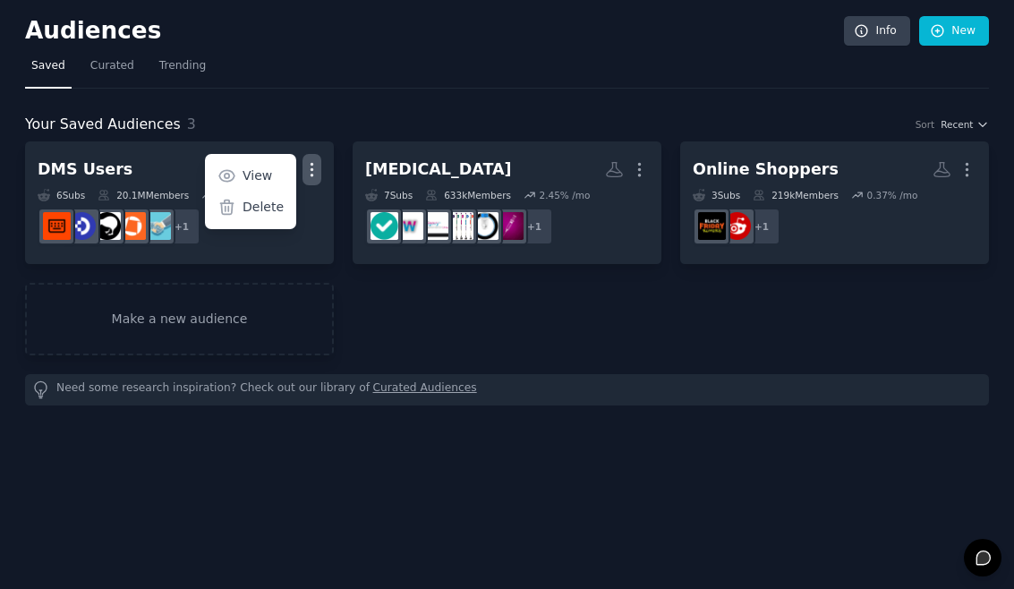
click at [244, 212] on div "Delete" at bounding box center [251, 208] width 85 height 38
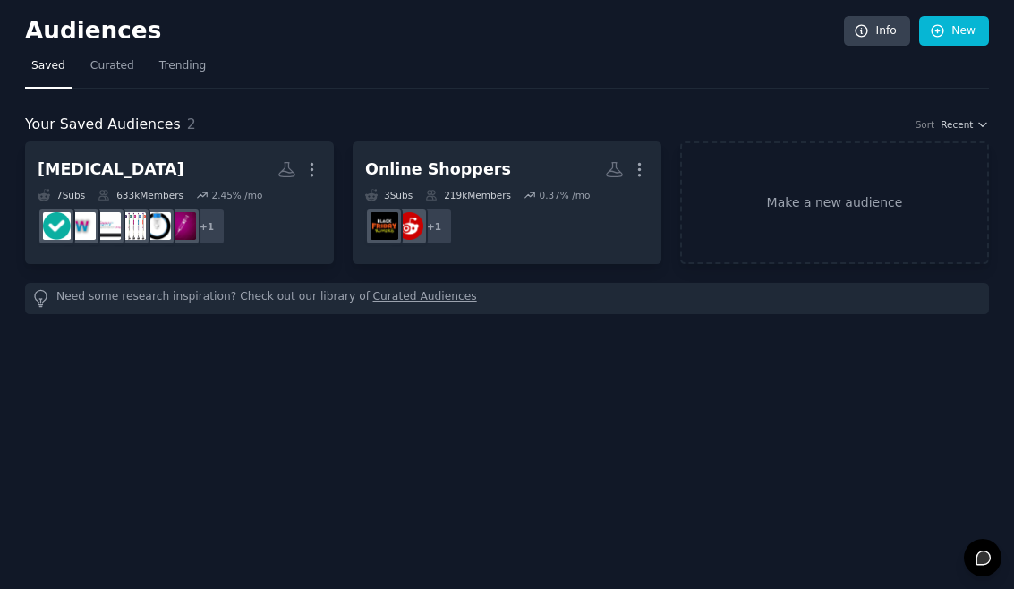
click at [843, 211] on link "Make a new audience" at bounding box center [834, 202] width 309 height 123
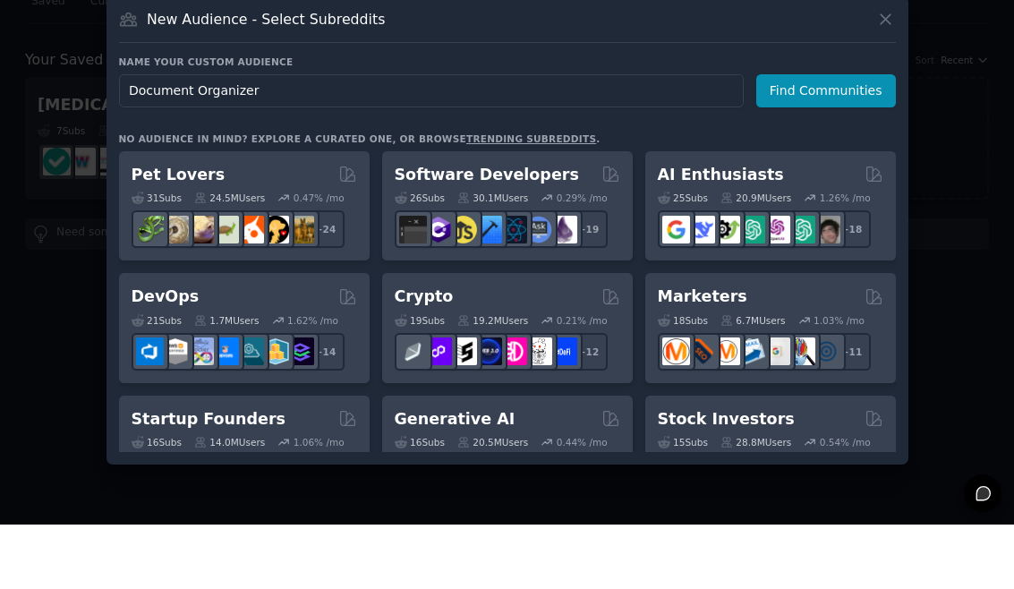
type input "Document Organizers"
click at [836, 139] on button "Find Communities" at bounding box center [826, 155] width 140 height 33
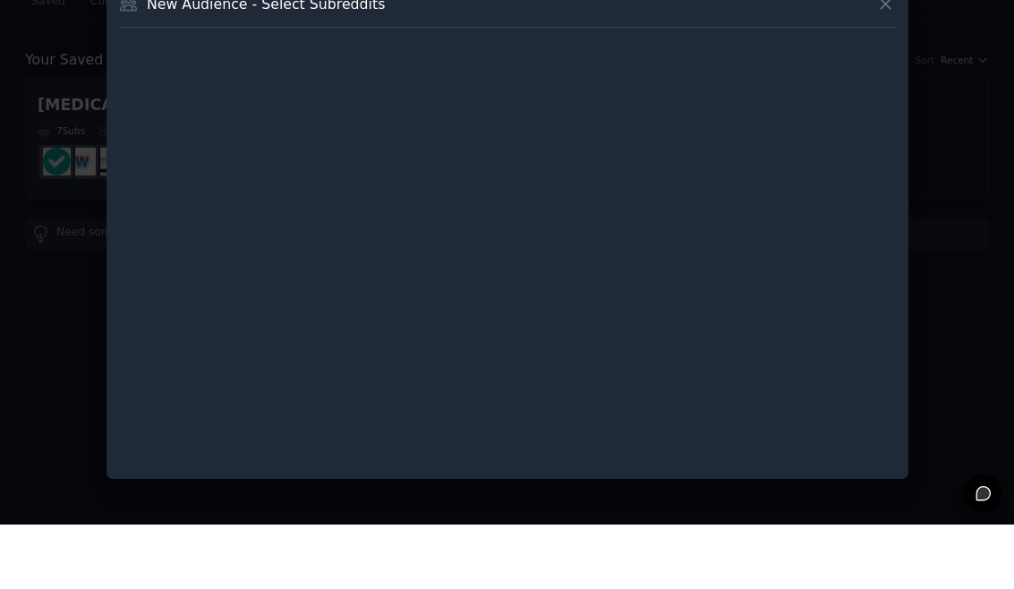
scroll to position [26, 0]
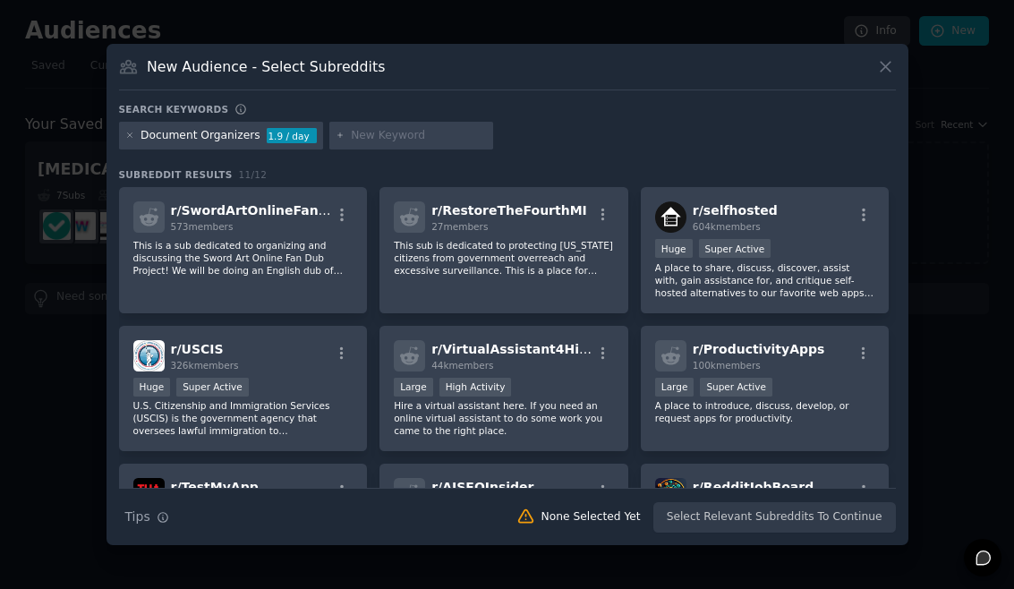
click at [134, 141] on icon at bounding box center [130, 136] width 10 height 10
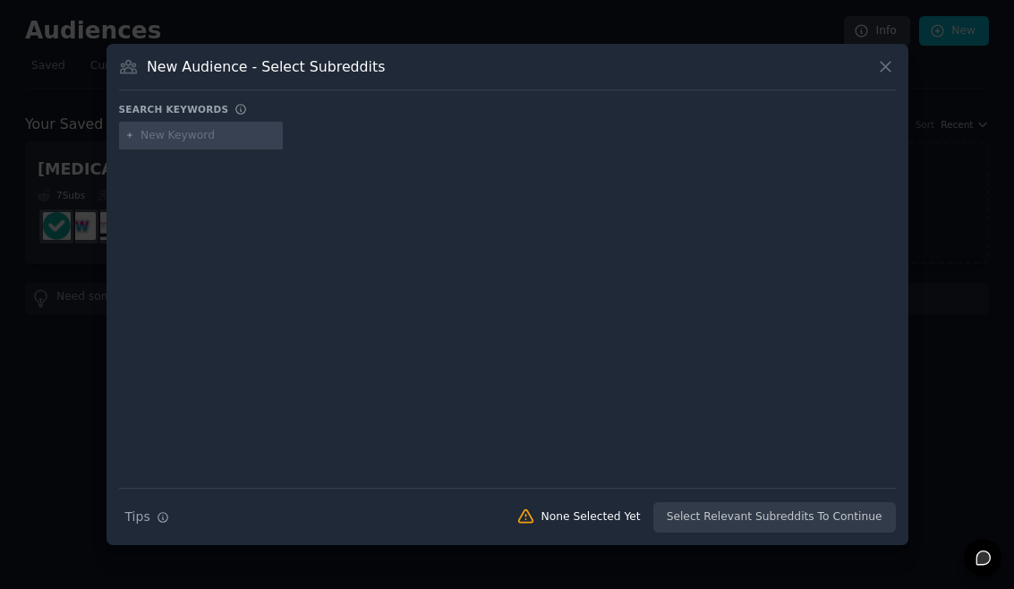
click at [173, 144] on input "text" at bounding box center [209, 136] width 136 height 16
type input "S"
type input "Document scanning"
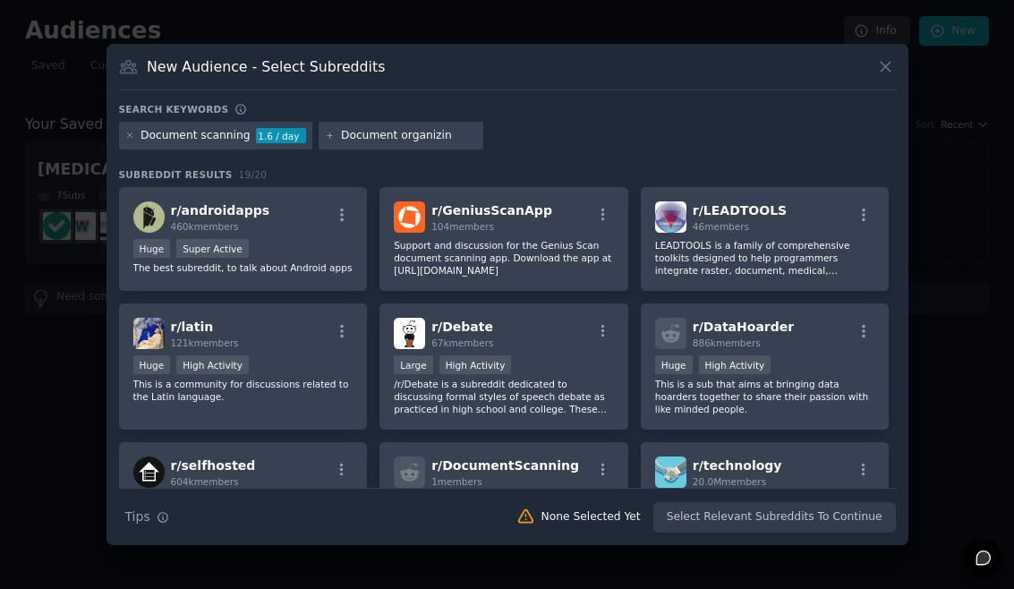
type input "Document organizing"
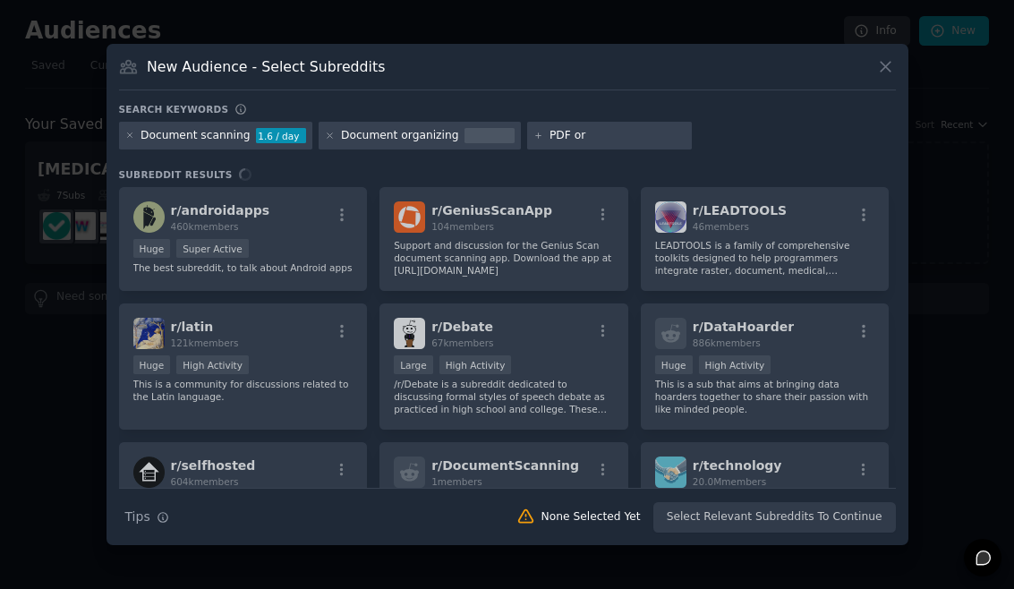
type input "PDF org"
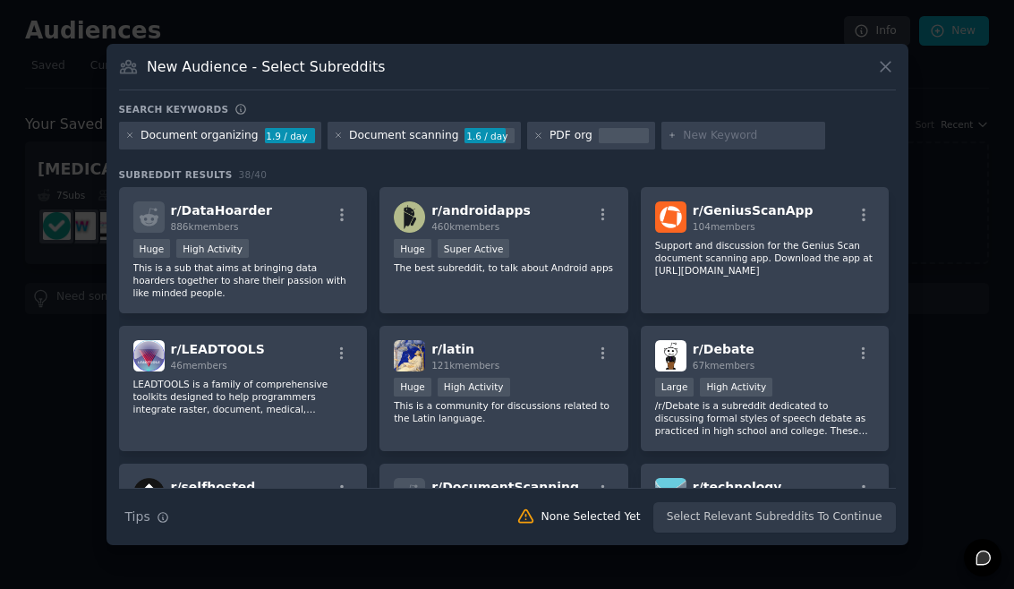
click at [599, 144] on div at bounding box center [624, 136] width 50 height 16
click at [533, 141] on icon at bounding box center [538, 136] width 10 height 10
click at [585, 144] on input "text" at bounding box center [618, 136] width 136 height 16
type input "PDF organizer"
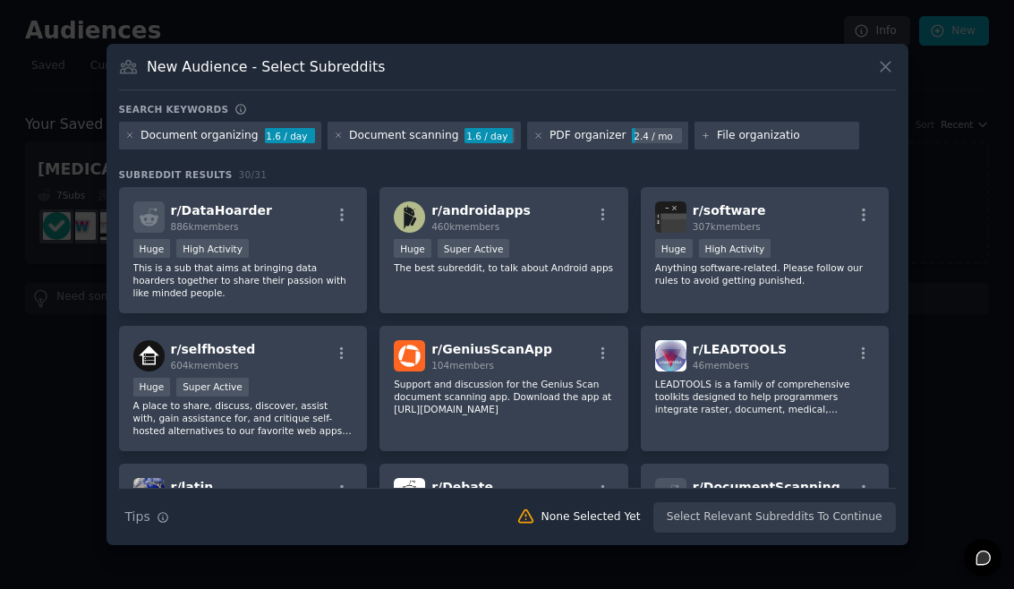
type input "File organization"
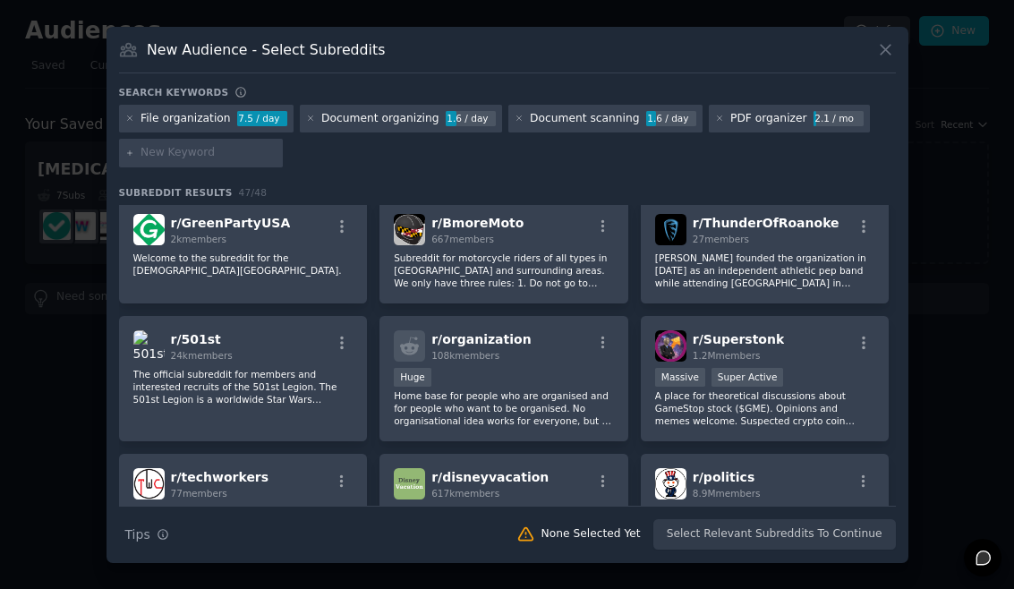
scroll to position [948, 0]
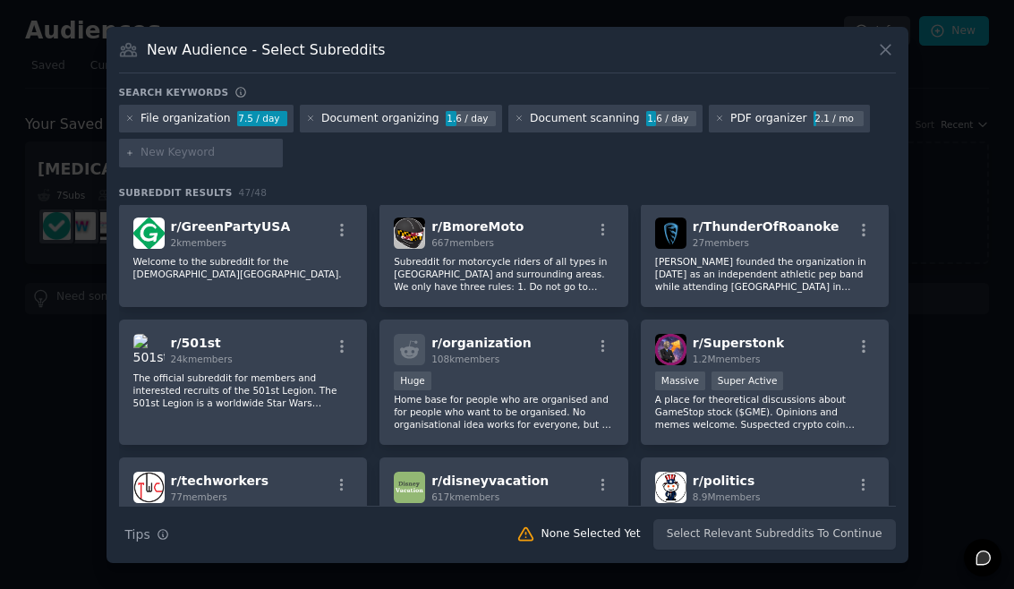
click at [604, 353] on icon "button" at bounding box center [604, 346] width 4 height 13
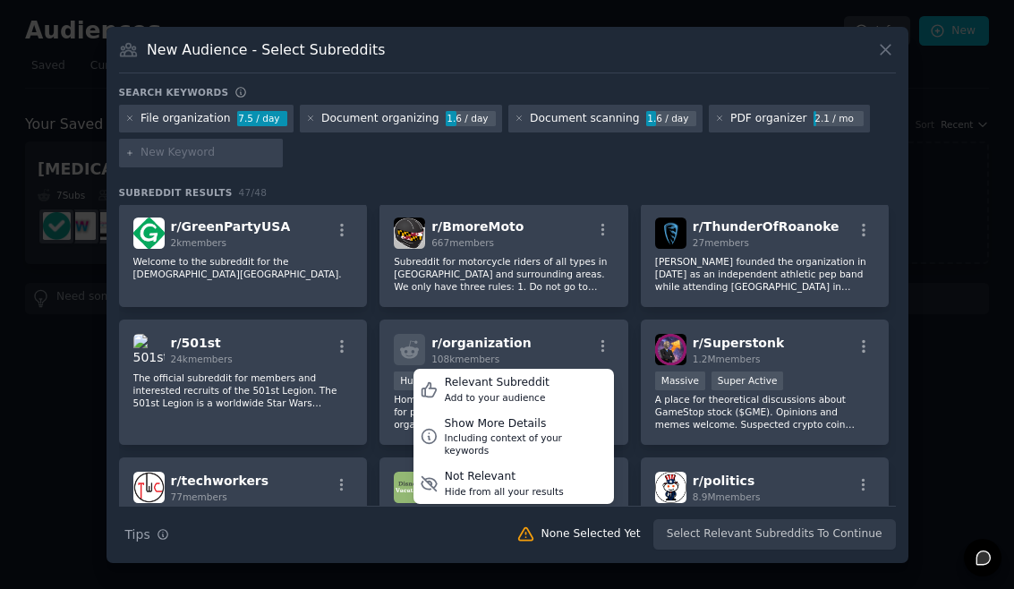
click at [567, 401] on div "Relevant Subreddit Add to your audience" at bounding box center [514, 389] width 201 height 41
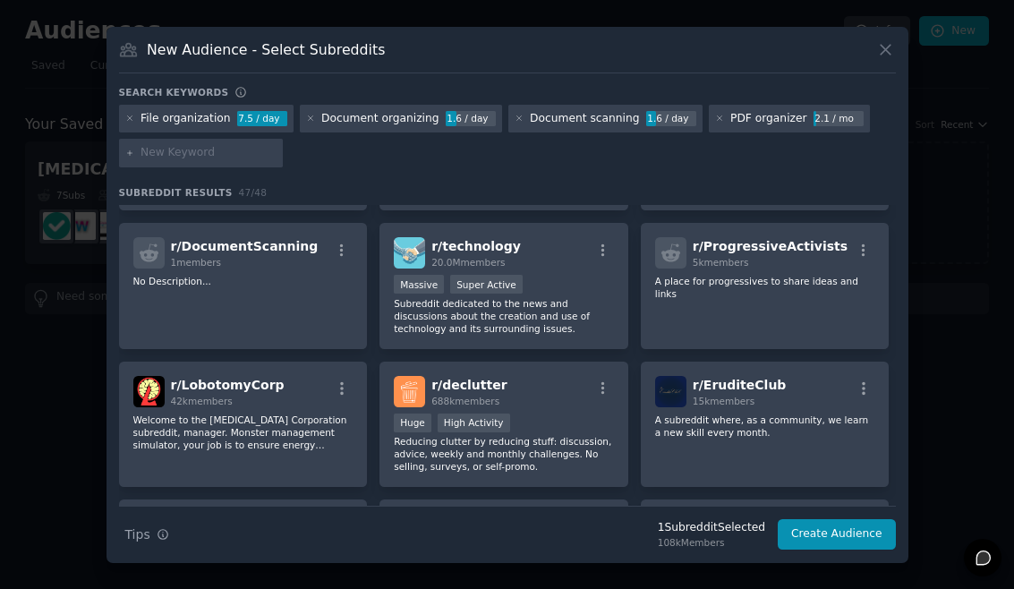
scroll to position [405, 0]
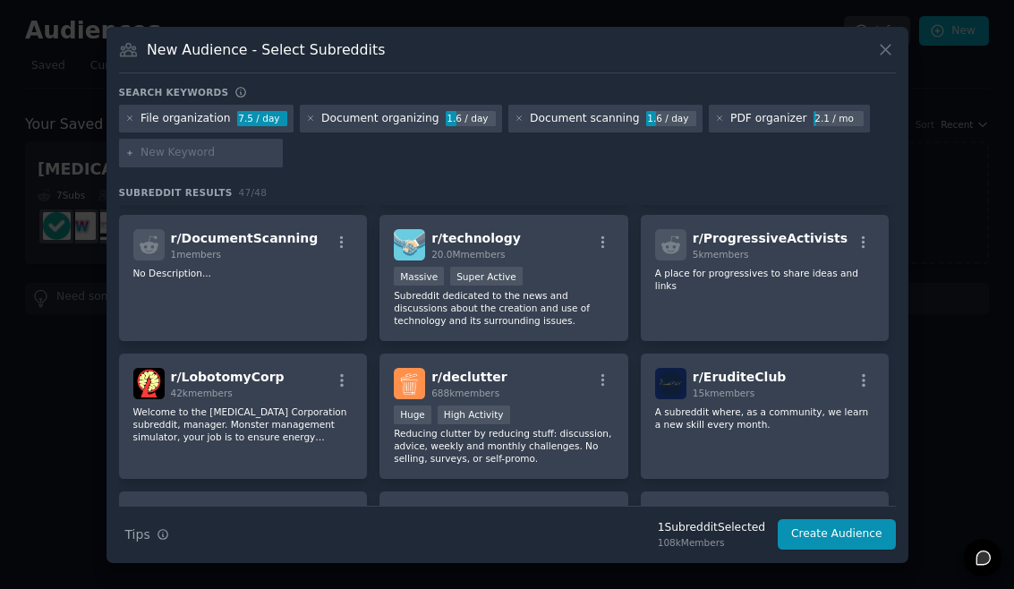
click at [559, 421] on div "Huge High Activity" at bounding box center [504, 416] width 220 height 22
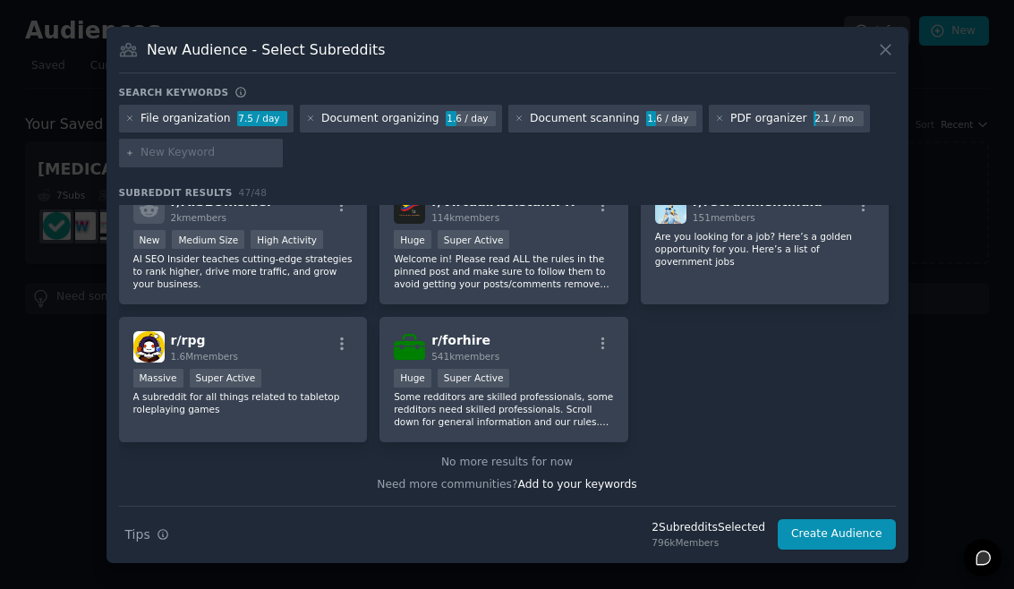
scroll to position [1896, 0]
click at [159, 161] on input "text" at bounding box center [209, 153] width 136 height 16
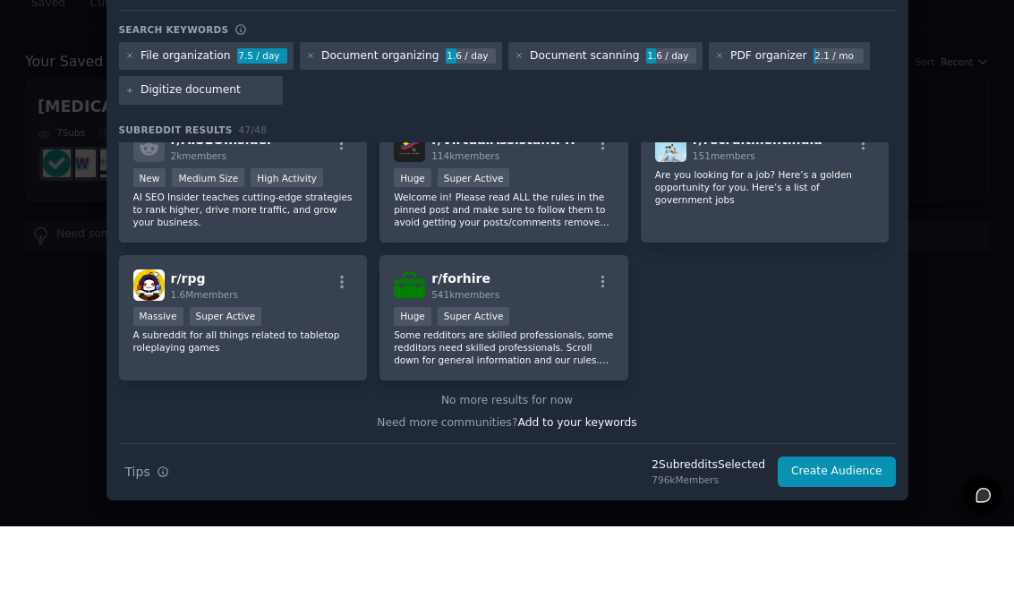
type input "Digitize documents"
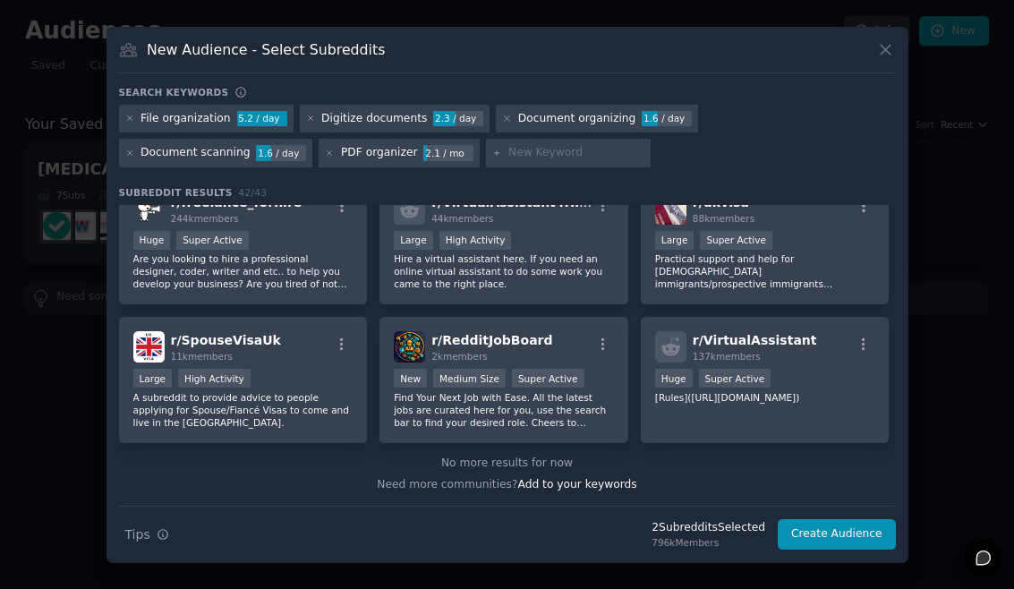
scroll to position [1616, 0]
click at [838, 544] on button "Create Audience" at bounding box center [837, 534] width 118 height 30
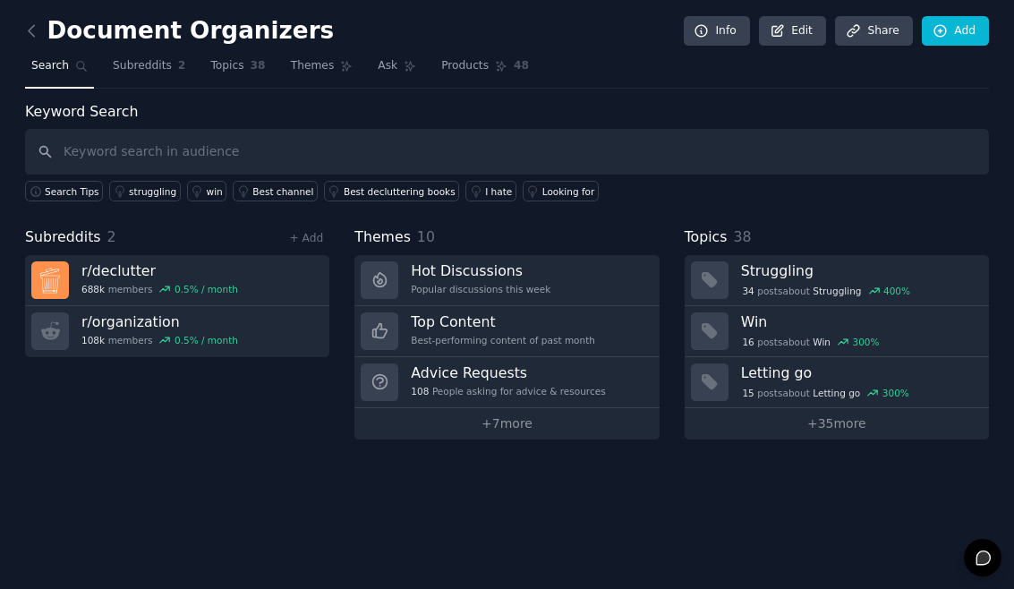
click at [542, 261] on h3 "Hot Discussions" at bounding box center [481, 270] width 140 height 19
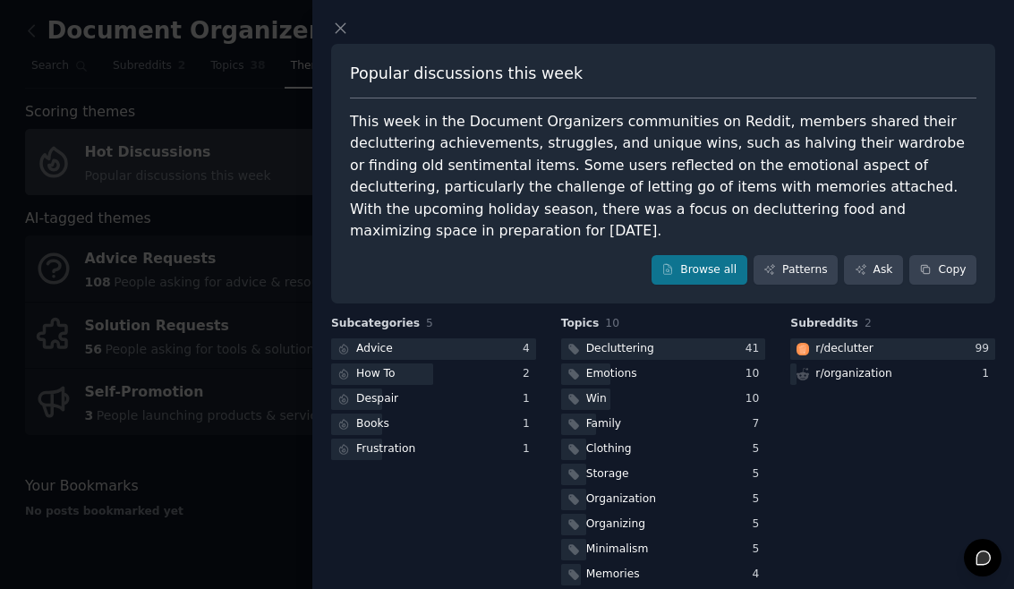
click at [338, 24] on icon at bounding box center [340, 28] width 19 height 19
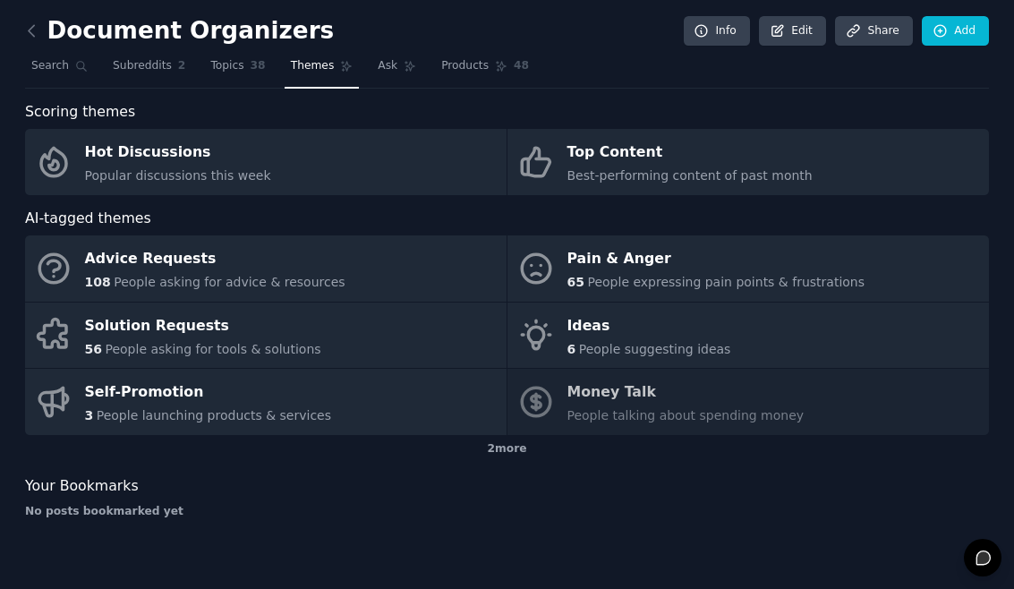
click at [787, 245] on div "Pain & Anger" at bounding box center [716, 259] width 298 height 29
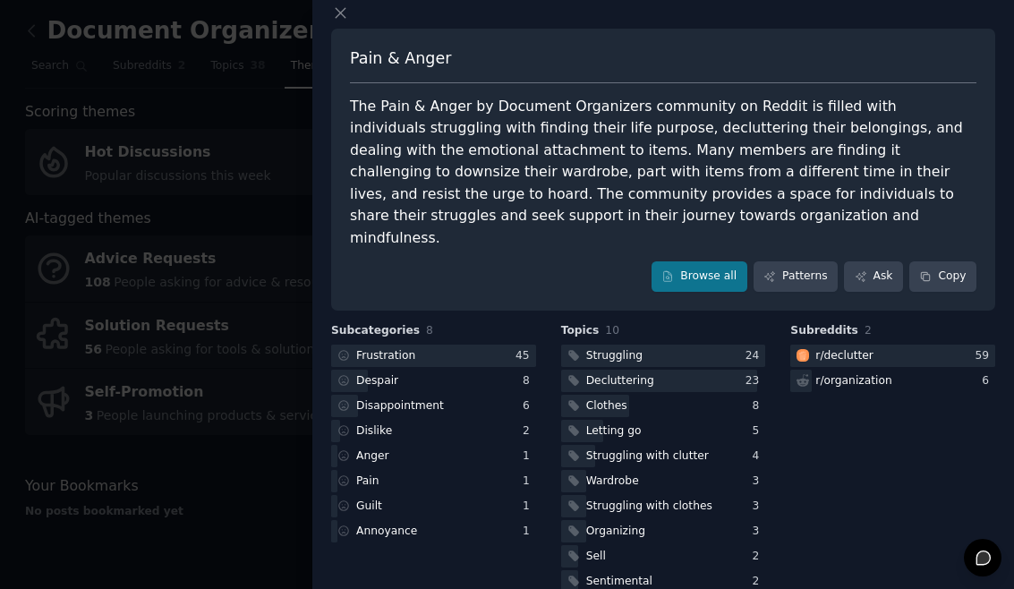
scroll to position [14, 0]
click at [337, 13] on icon at bounding box center [340, 13] width 19 height 19
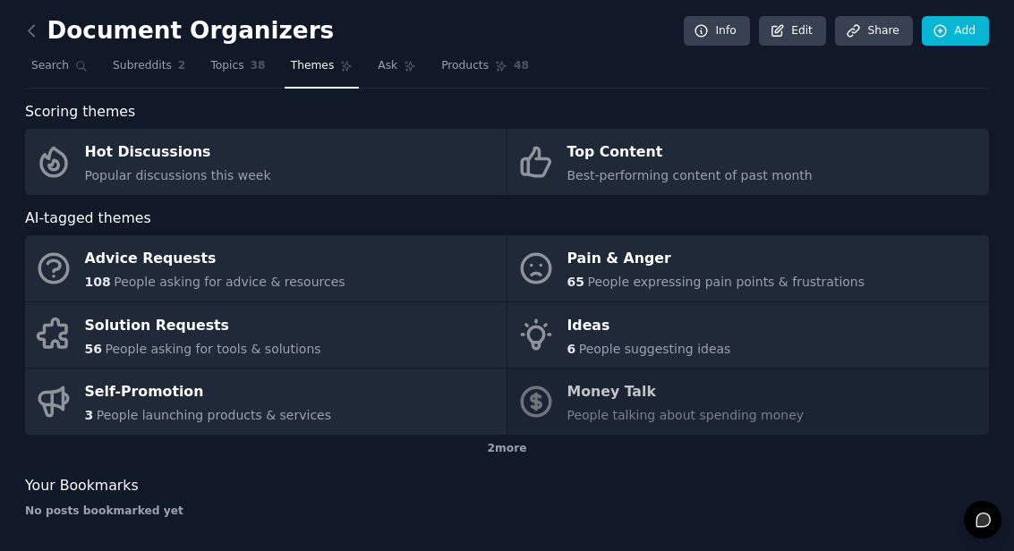
click at [141, 79] on link "Subreddits 2" at bounding box center [149, 70] width 85 height 37
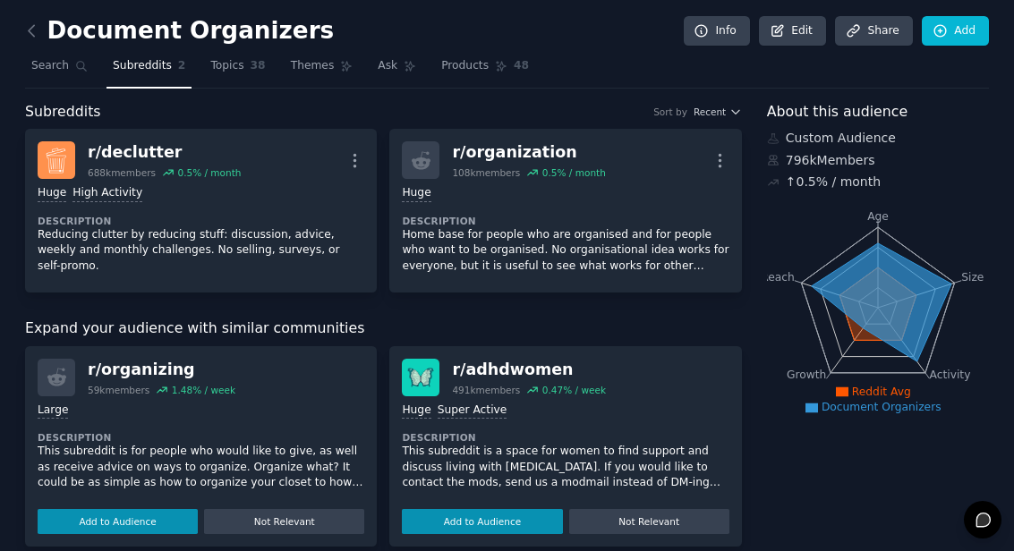
click at [971, 36] on link "Add" at bounding box center [955, 31] width 67 height 30
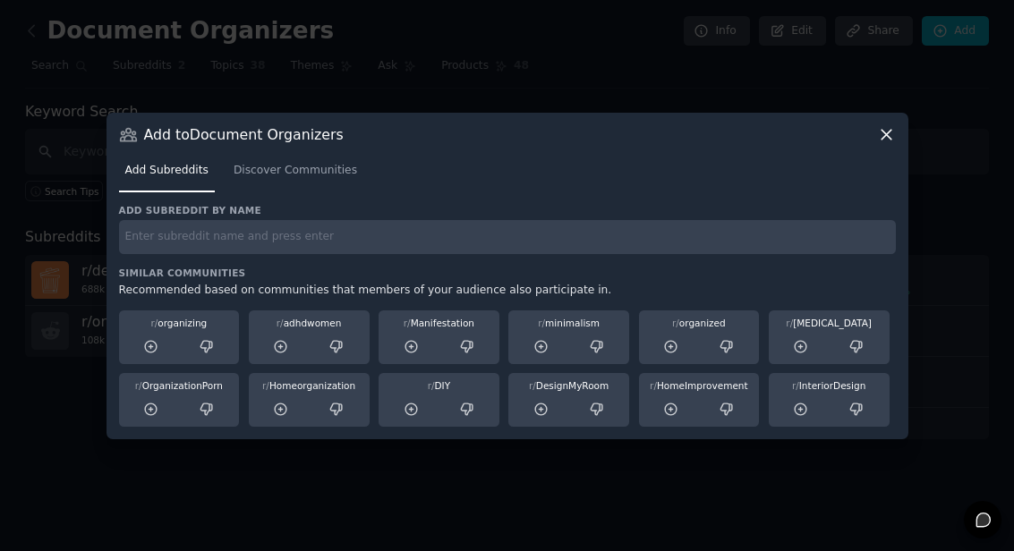
click at [175, 255] on input "text" at bounding box center [507, 237] width 777 height 35
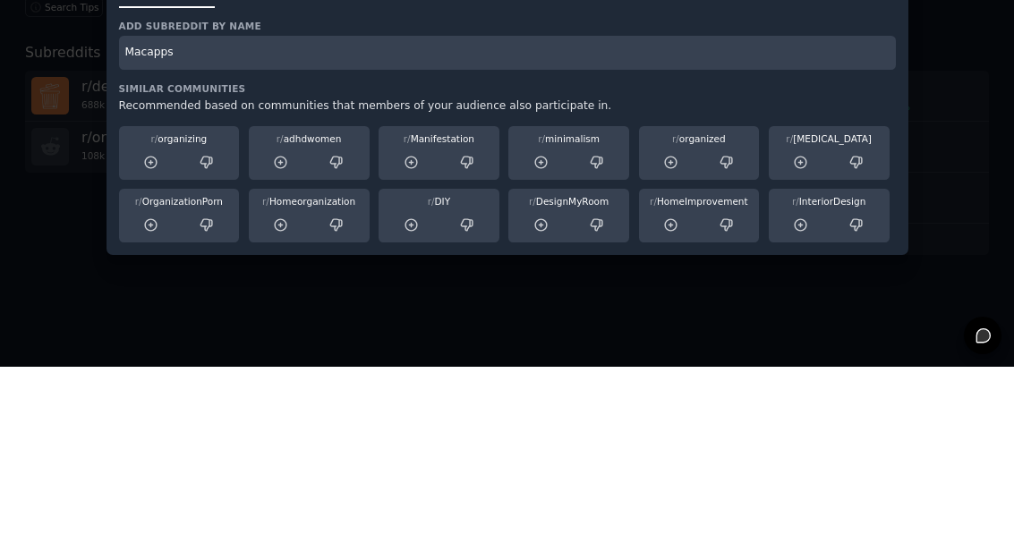
scroll to position [64, 0]
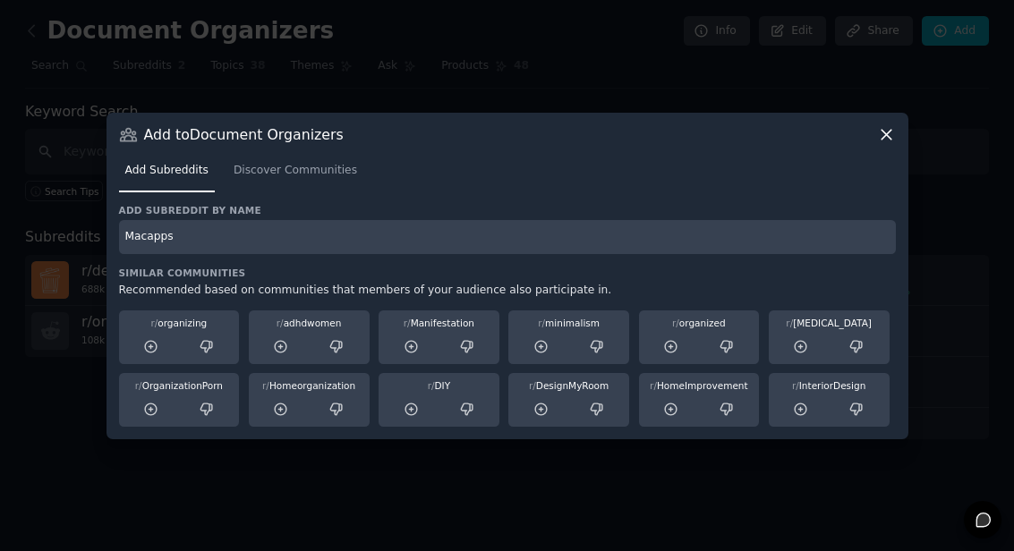
click at [214, 255] on input "Macapps" at bounding box center [507, 237] width 777 height 35
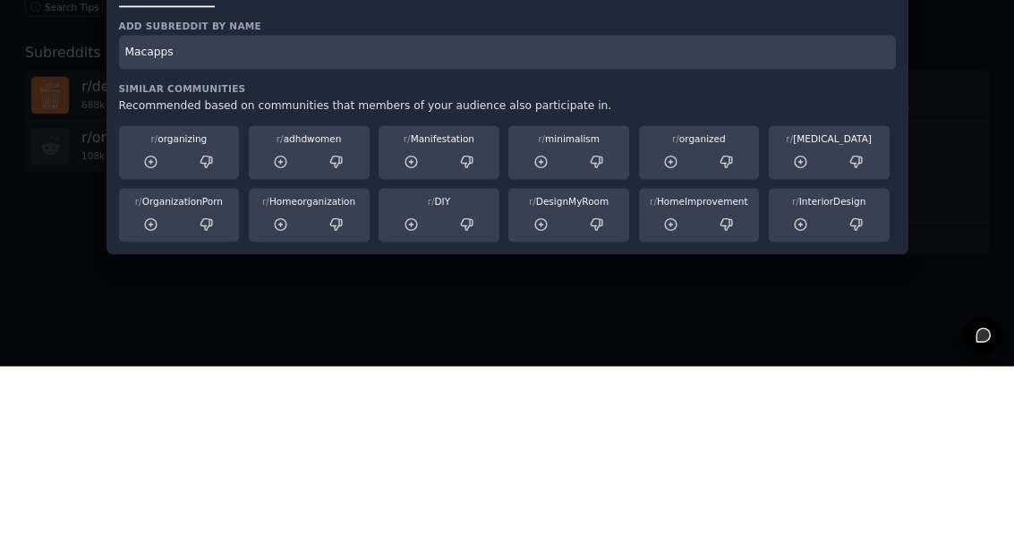
type input "Macapps"
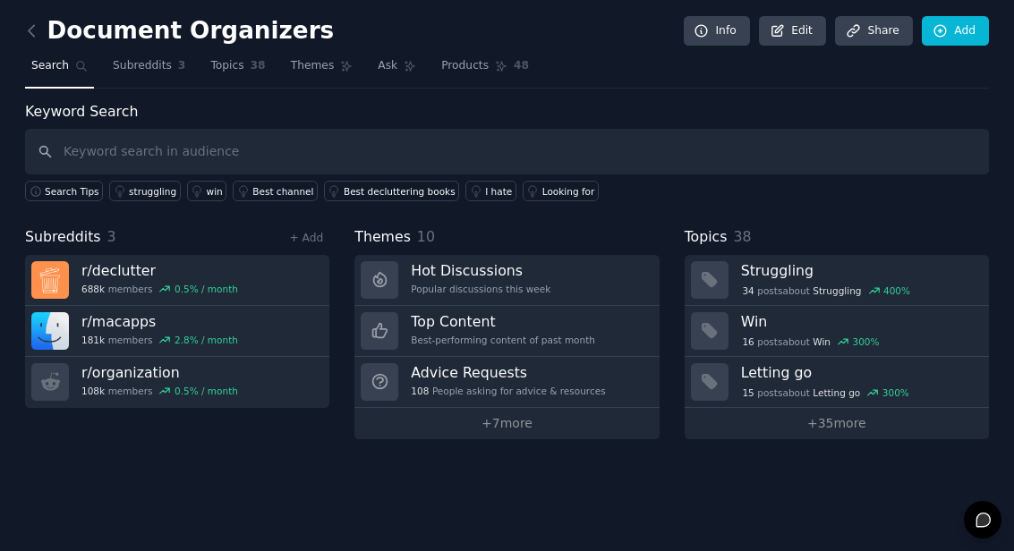
click at [953, 26] on link "Add" at bounding box center [955, 31] width 67 height 30
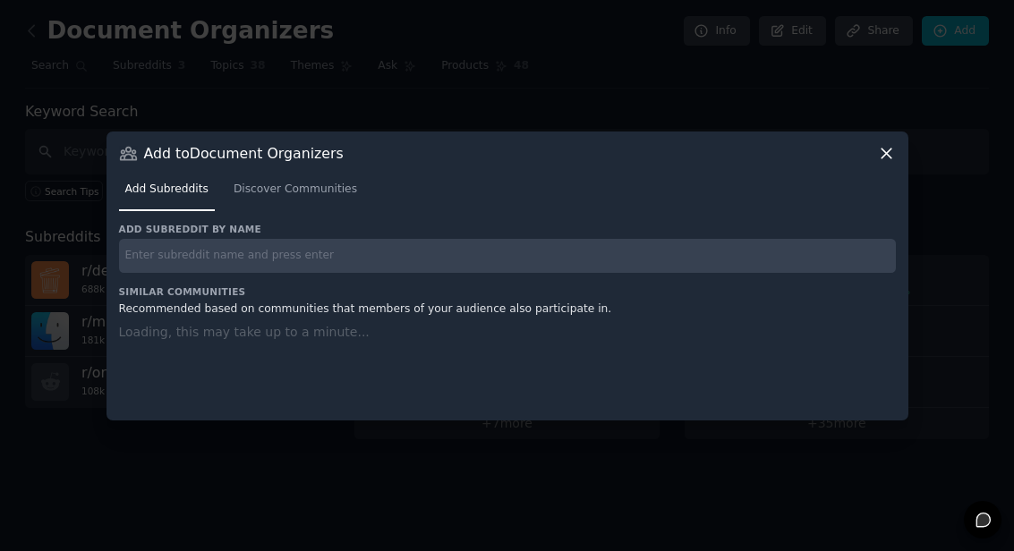
click at [152, 274] on input "text" at bounding box center [507, 256] width 777 height 35
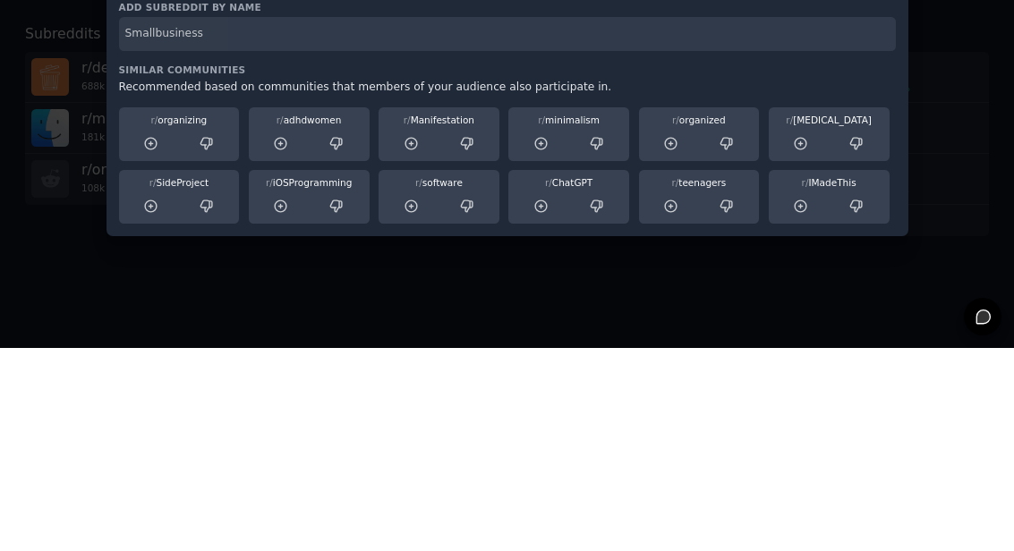
scroll to position [64, 0]
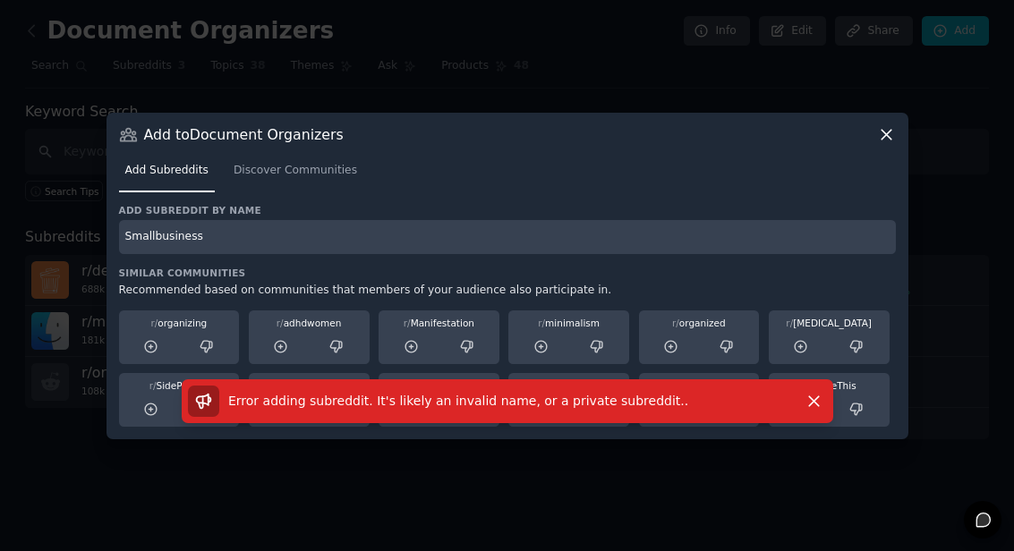
click at [764, 255] on input "Smallbusiness" at bounding box center [507, 237] width 777 height 35
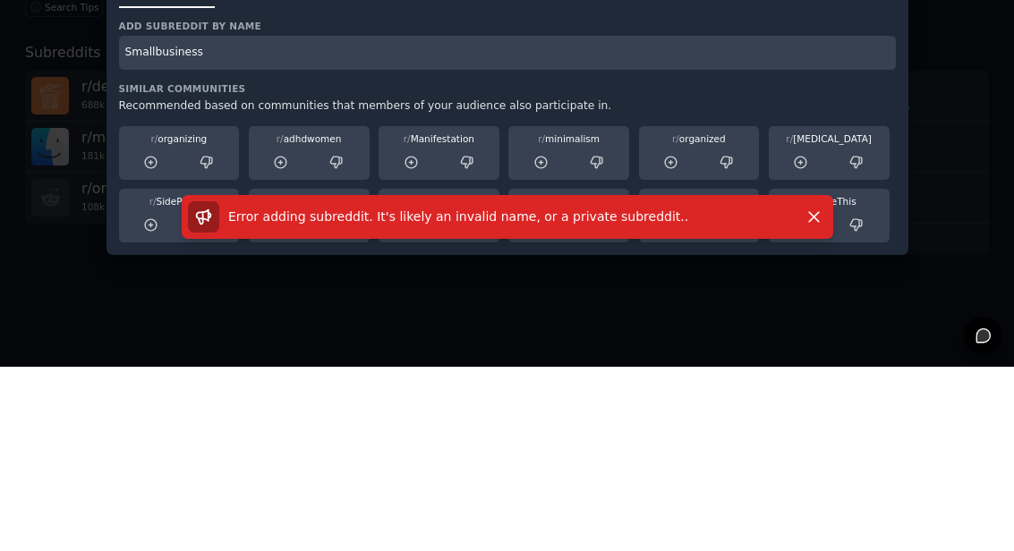
type input "Smallbusiness"
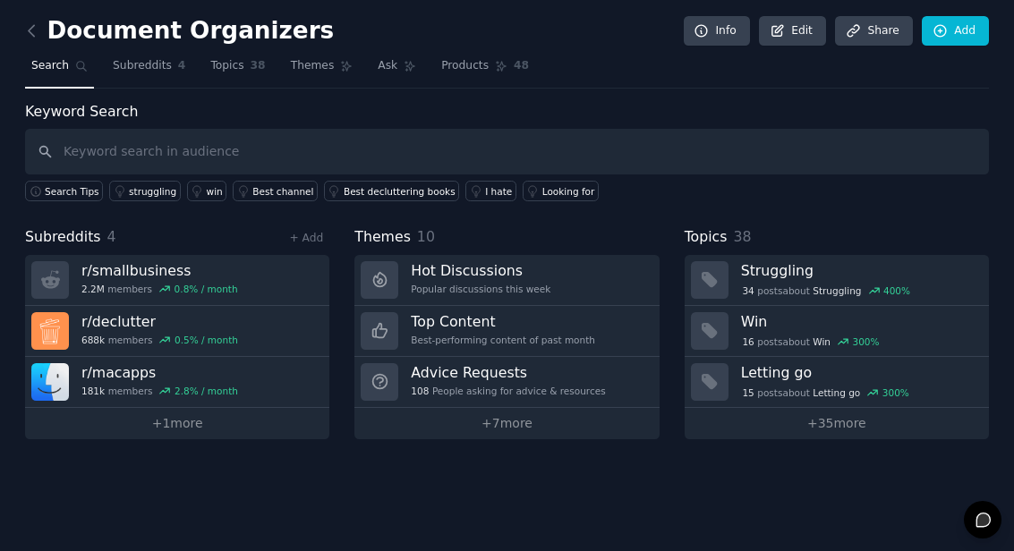
click at [959, 33] on link "Add" at bounding box center [955, 31] width 67 height 30
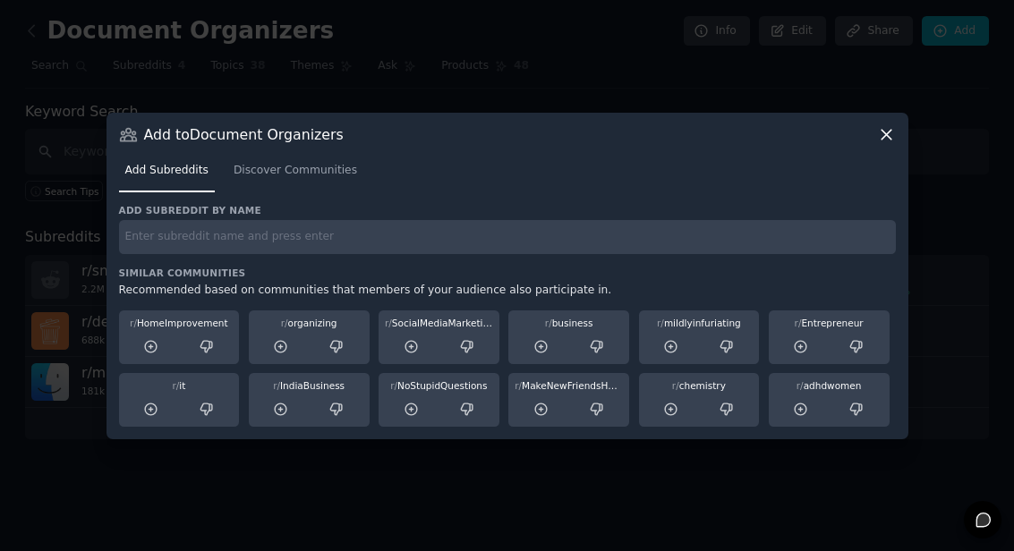
click at [249, 193] on link "Discover Communities" at bounding box center [295, 175] width 136 height 37
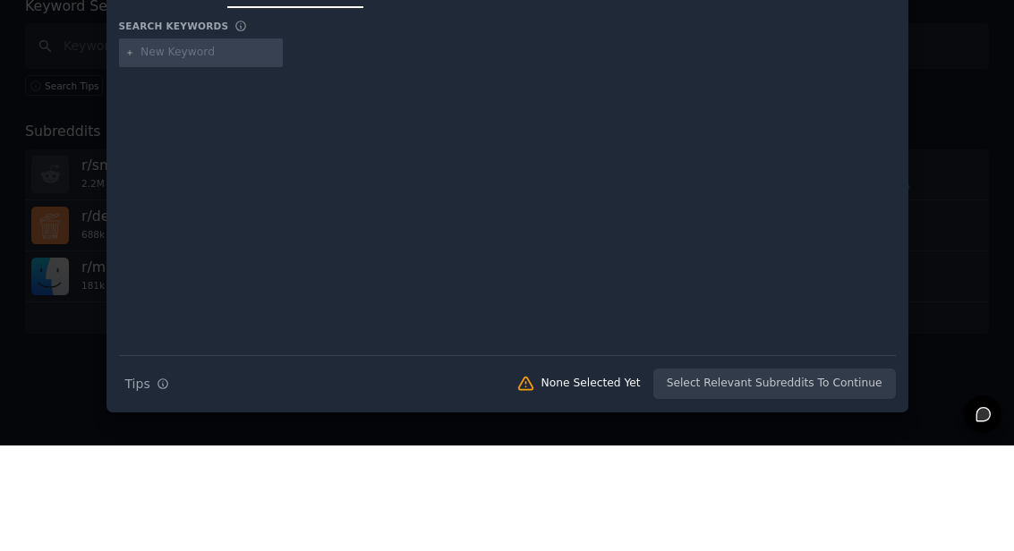
scroll to position [64, 0]
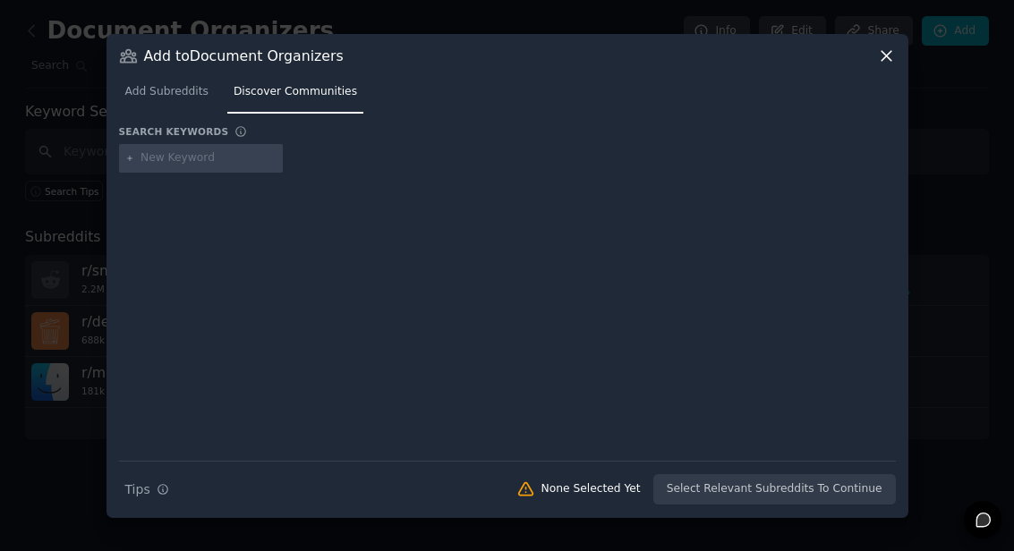
click at [176, 166] on input "text" at bounding box center [209, 158] width 136 height 16
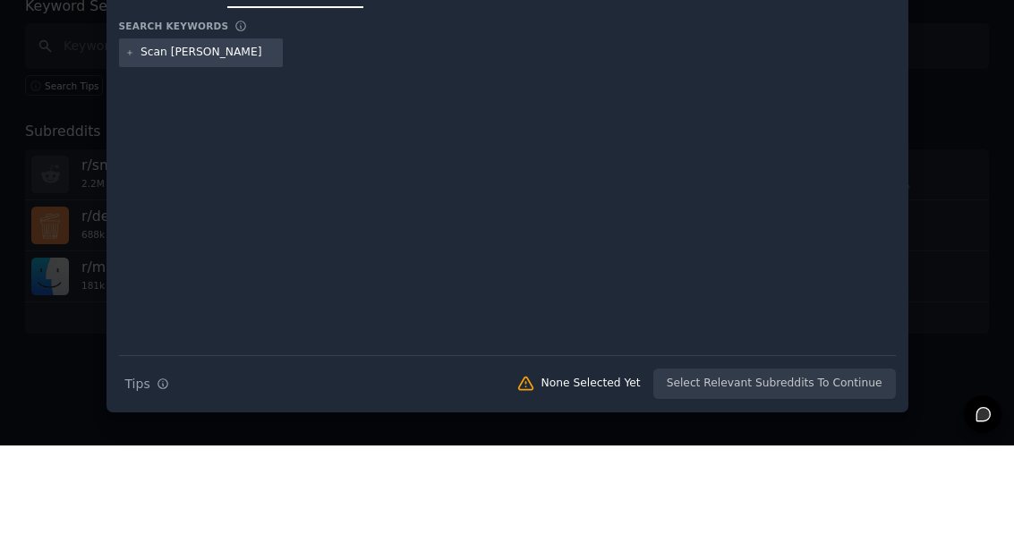
type input "Scan paper"
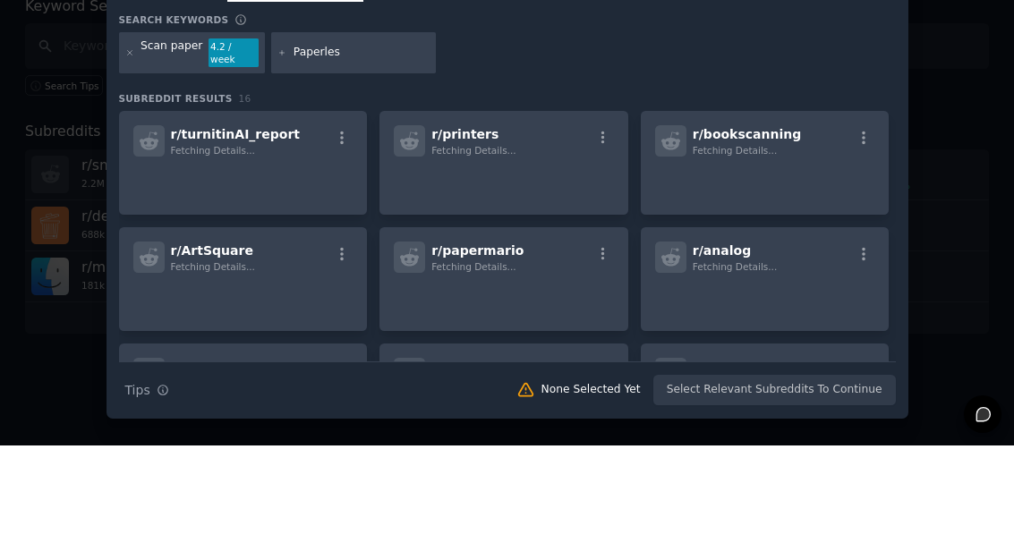
type input "Paperless"
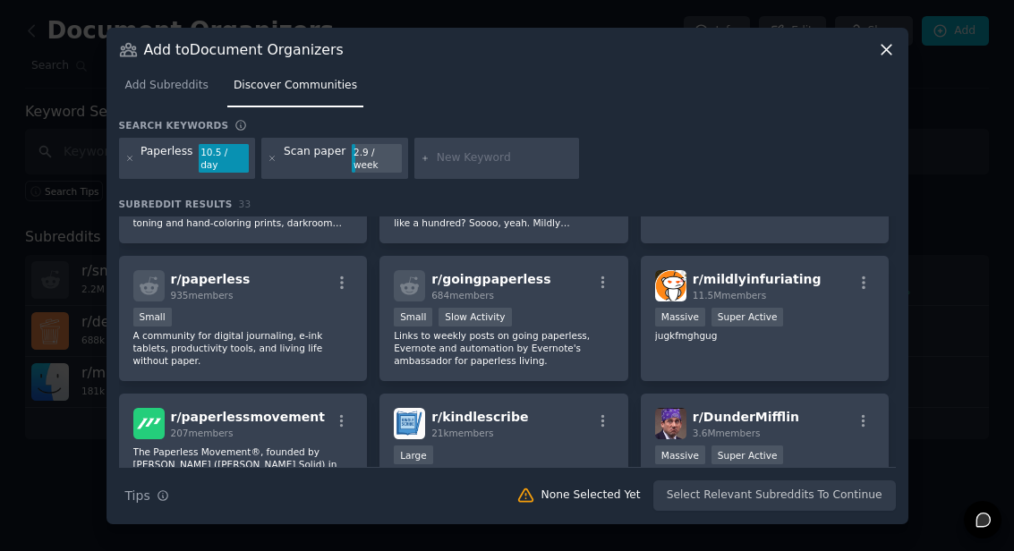
scroll to position [515, 0]
click at [210, 300] on span "935 members" at bounding box center [202, 294] width 63 height 11
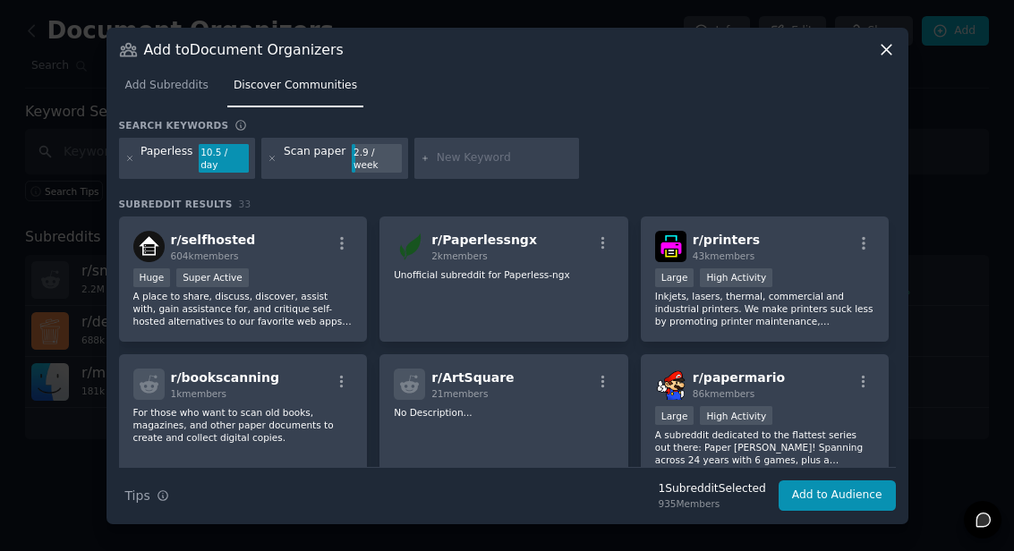
scroll to position [0, 0]
click at [517, 166] on input "text" at bounding box center [505, 158] width 136 height 16
click at [521, 166] on input "text" at bounding box center [505, 158] width 136 height 16
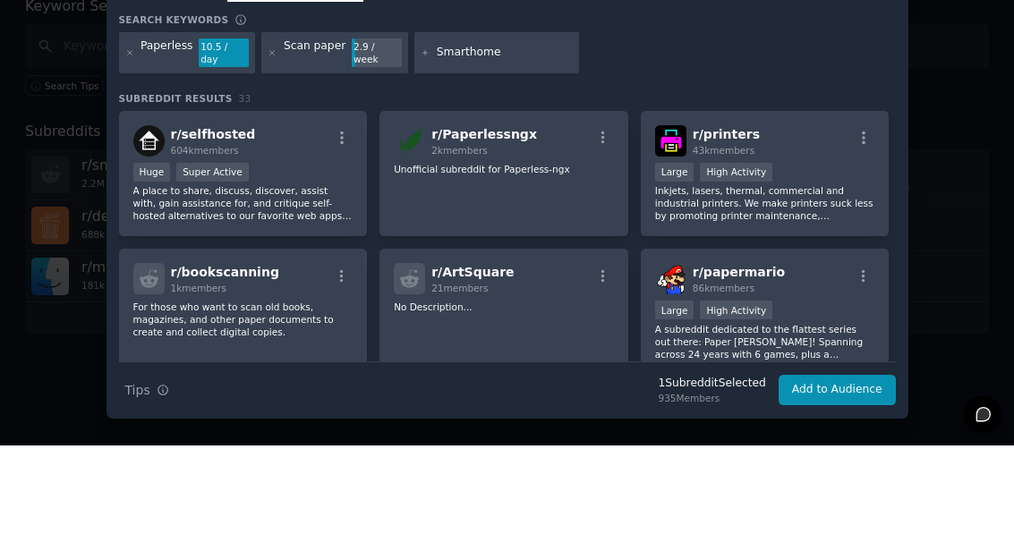
type input "Smarthome"
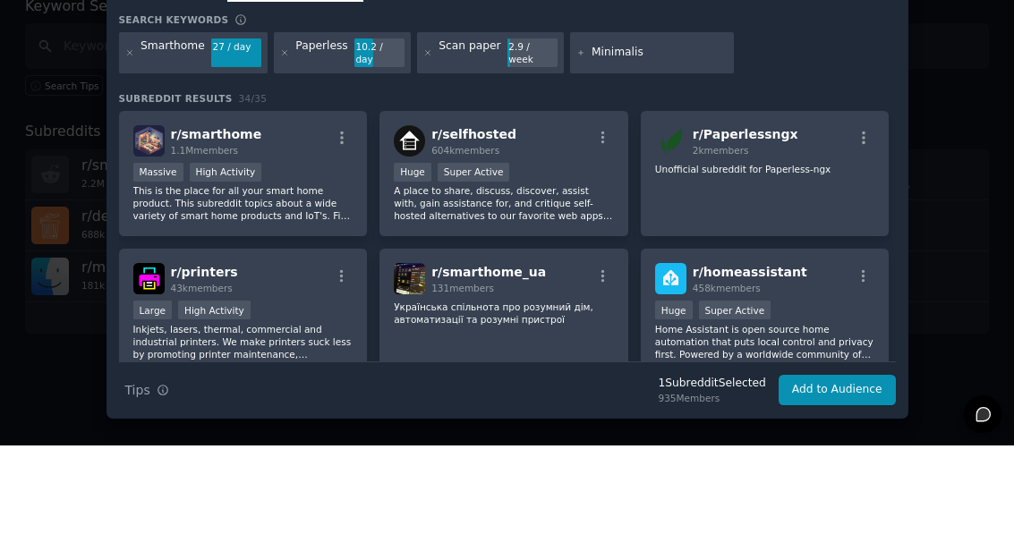
type input "Minimalism"
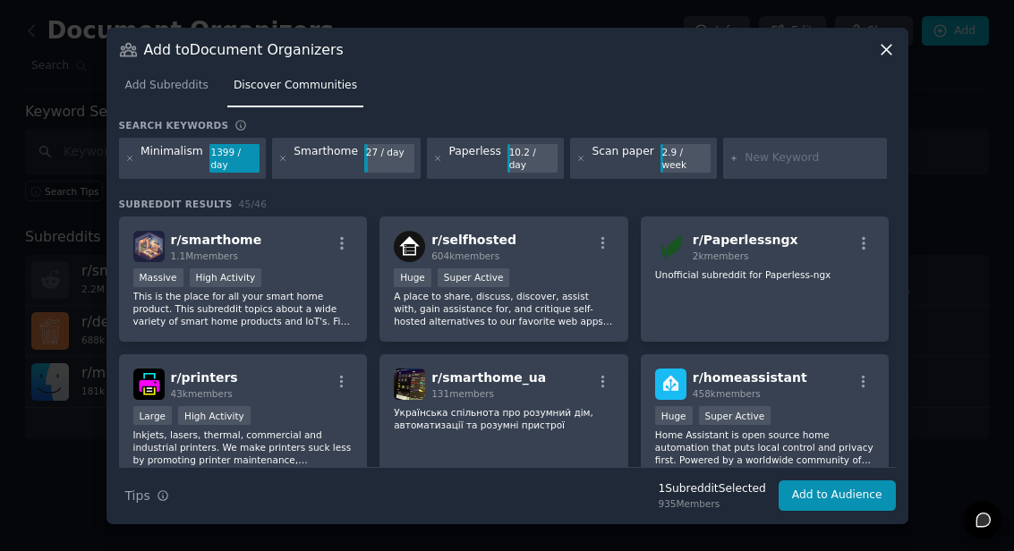
click at [202, 328] on p "This is the place for all your smart home product. This subreddit topics about …" at bounding box center [243, 309] width 220 height 38
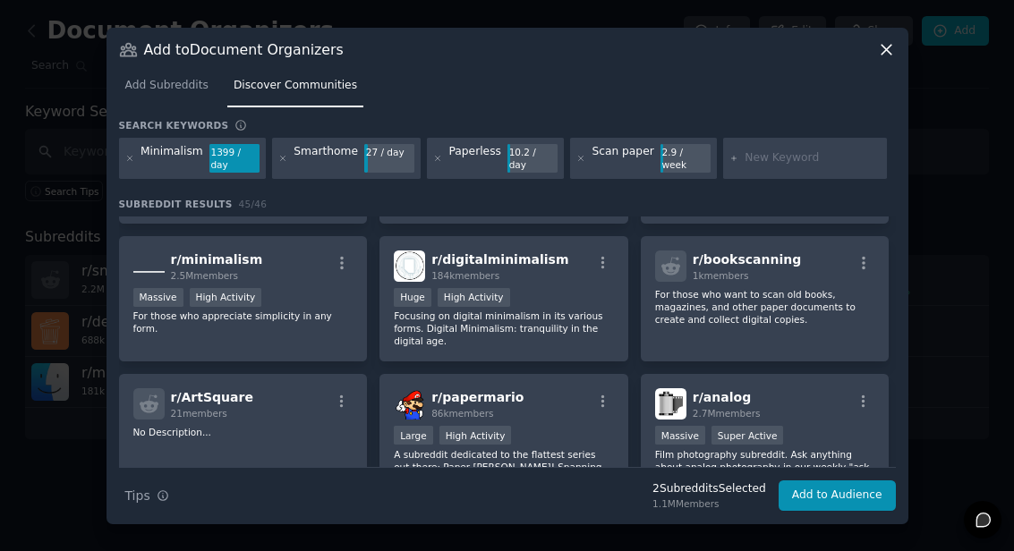
scroll to position [260, 0]
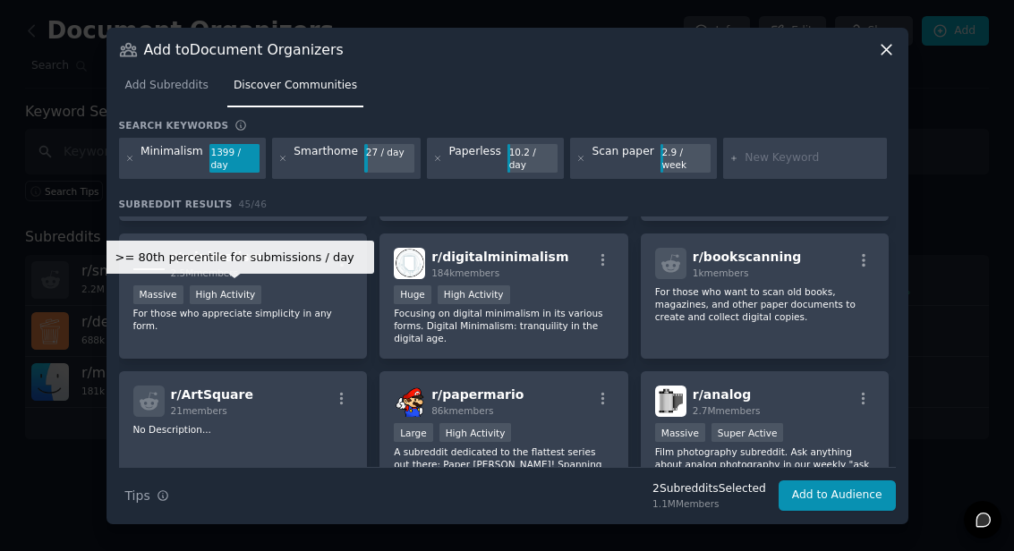
click at [192, 304] on div "High Activity" at bounding box center [226, 295] width 73 height 19
click at [842, 511] on button "Add to Audience" at bounding box center [837, 496] width 117 height 30
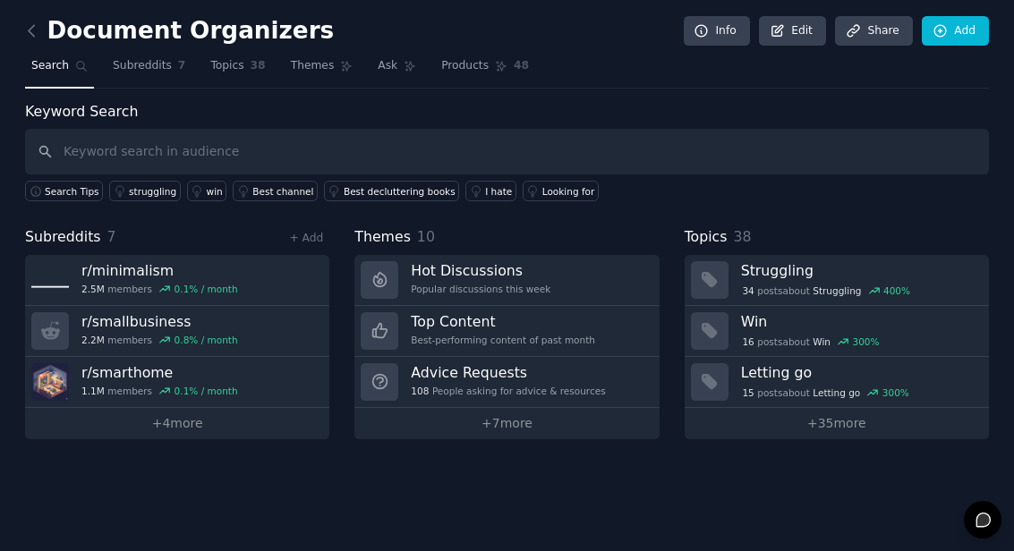
click at [558, 282] on link "Hot Discussions Popular discussions this week" at bounding box center [506, 280] width 304 height 51
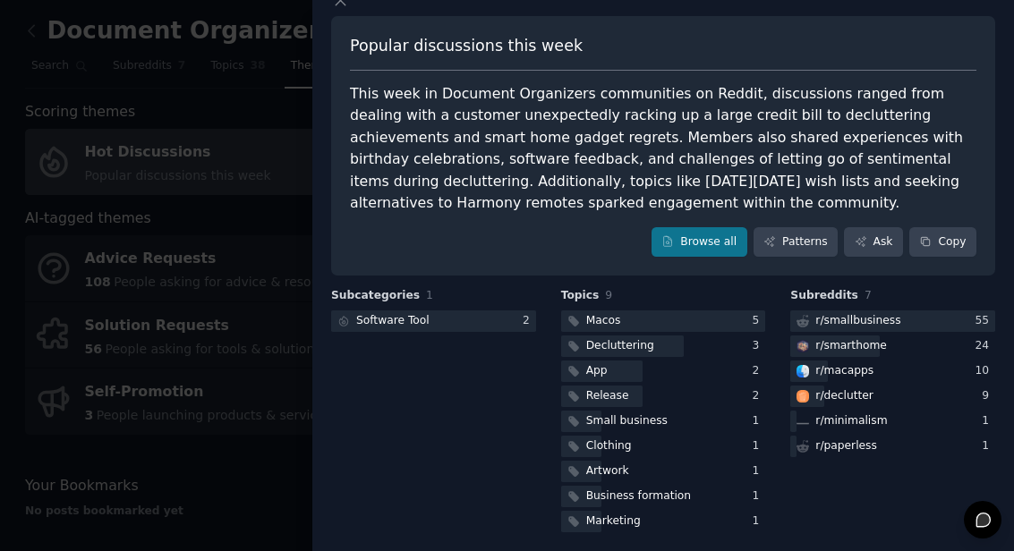
scroll to position [27, 0]
click at [148, 551] on html "Audiences Search Conversations Reports Help Open main menu Menu Document Organi…" at bounding box center [507, 275] width 1014 height 551
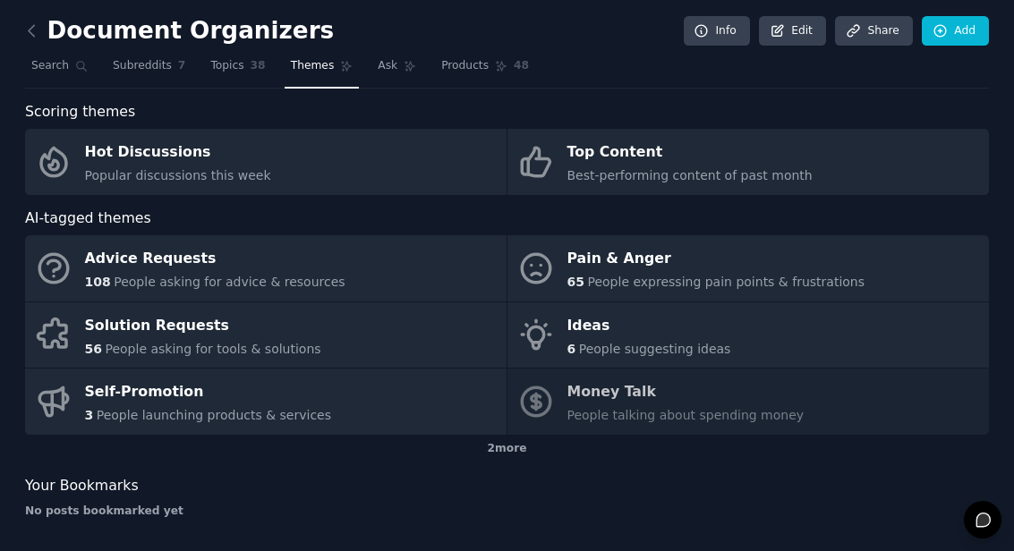
click at [763, 335] on link "Ideas 6 People suggesting ideas" at bounding box center [749, 336] width 482 height 66
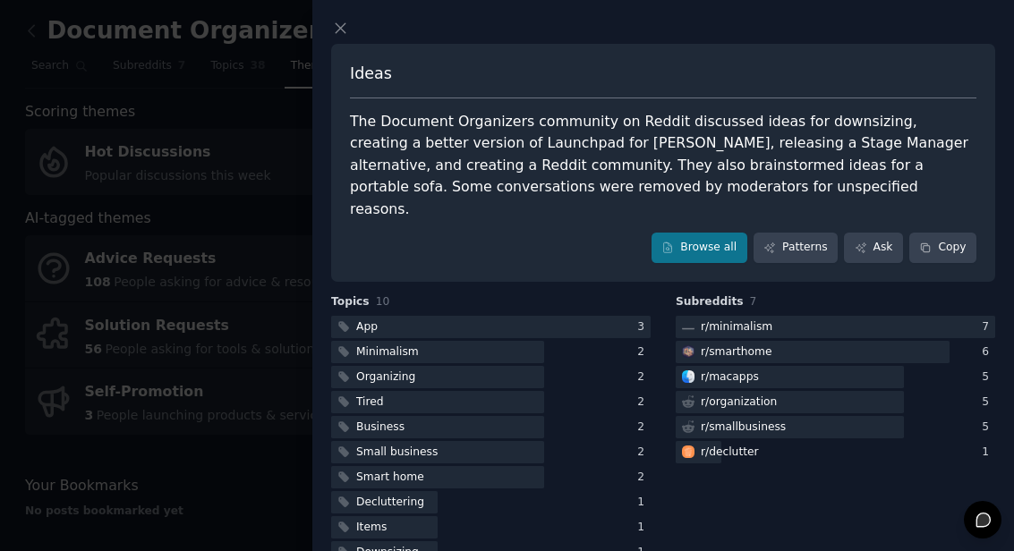
click at [90, 550] on div at bounding box center [507, 275] width 1014 height 551
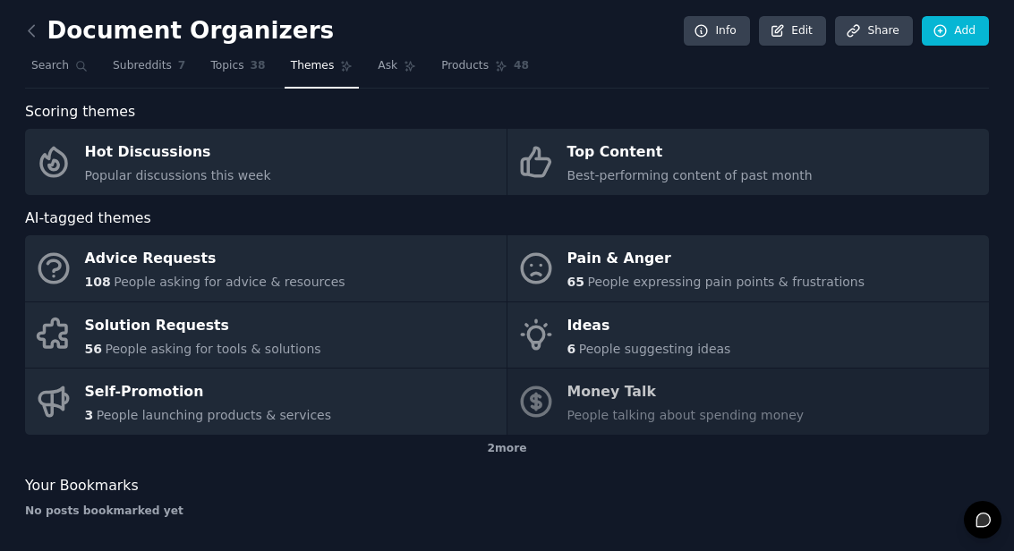
click at [132, 322] on div "Solution Requests" at bounding box center [203, 325] width 236 height 29
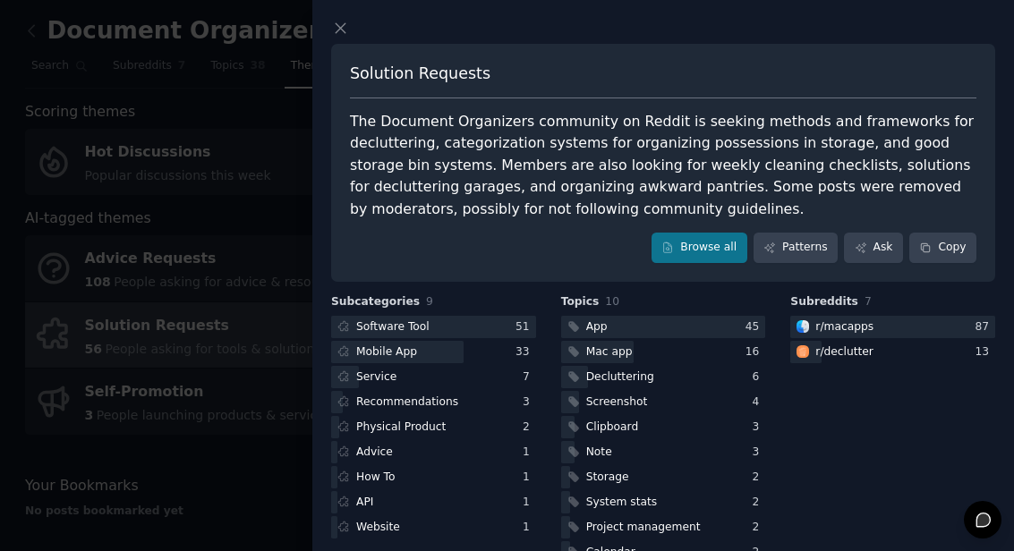
click at [155, 550] on div at bounding box center [507, 275] width 1014 height 551
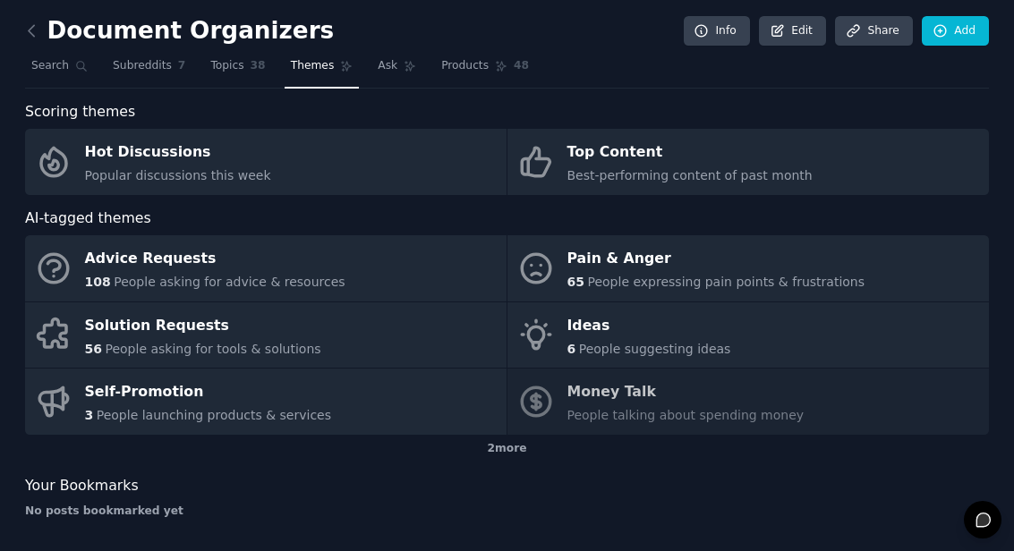
click at [133, 78] on link "Subreddits 7" at bounding box center [149, 70] width 85 height 37
